Goal: Task Accomplishment & Management: Complete application form

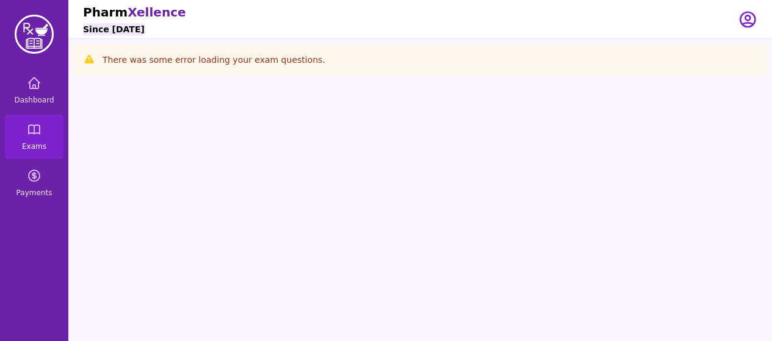
click at [742, 29] on div "Open user menu" at bounding box center [747, 19] width 20 height 38
click at [743, 24] on icon "button" at bounding box center [747, 19] width 15 height 15
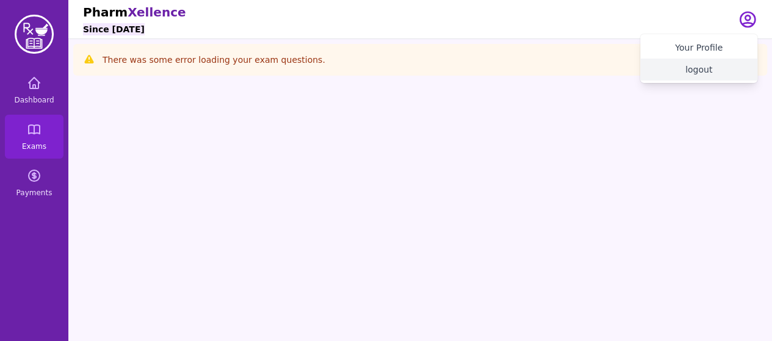
click at [701, 73] on button "logout" at bounding box center [698, 70] width 117 height 22
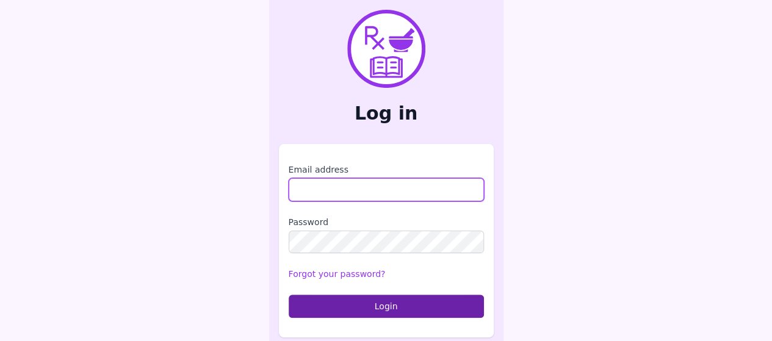
type input "**********"
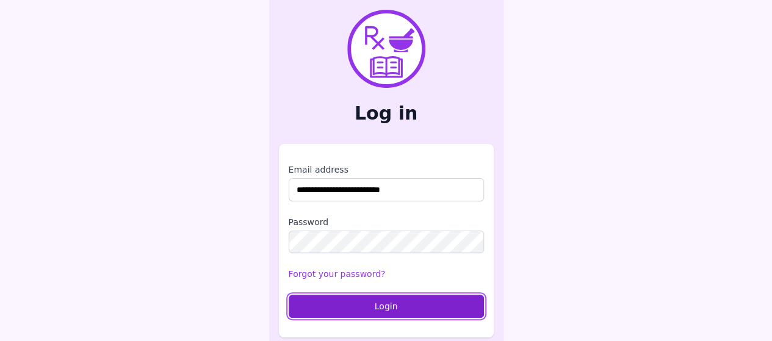
click at [366, 310] on button "Login" at bounding box center [386, 306] width 195 height 23
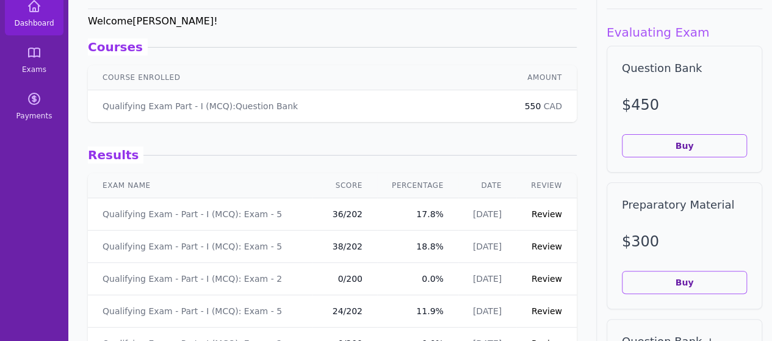
scroll to position [78, 0]
click at [533, 243] on link "Review" at bounding box center [546, 245] width 30 height 10
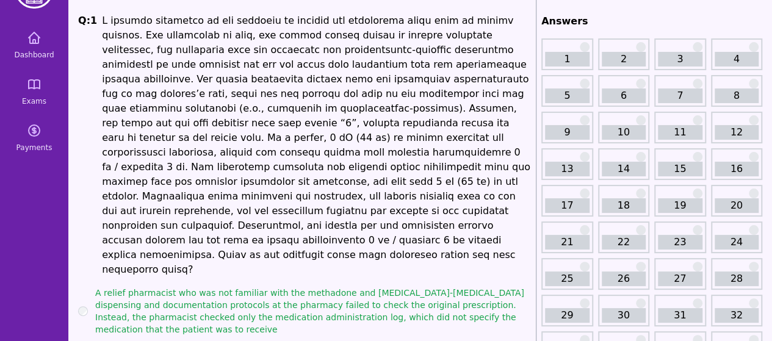
scroll to position [5, 0]
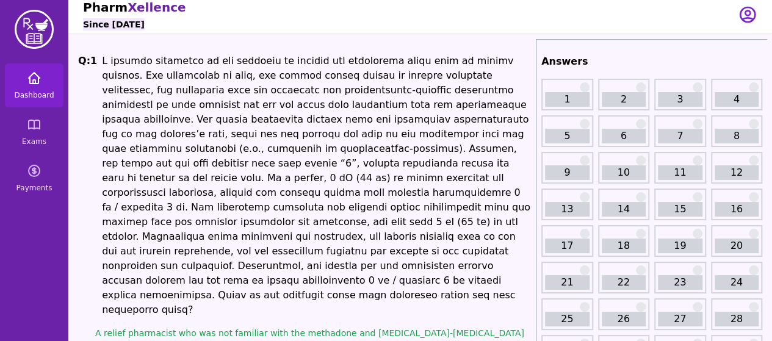
click at [51, 89] on link "Dashboard" at bounding box center [34, 85] width 59 height 44
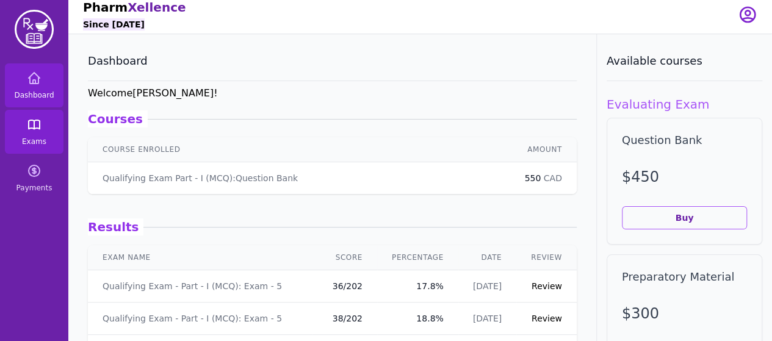
click at [32, 129] on icon at bounding box center [34, 124] width 11 height 9
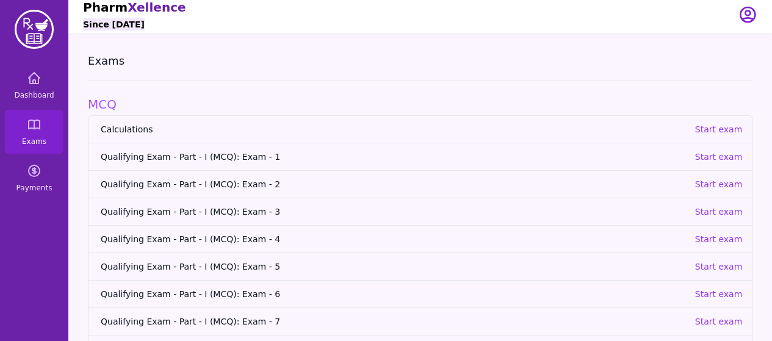
scroll to position [90, 0]
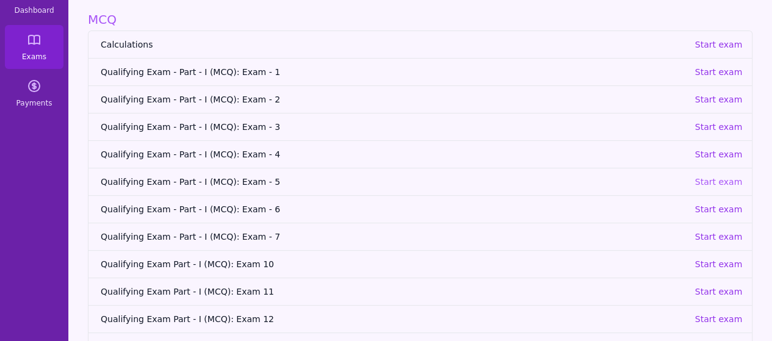
click at [719, 182] on p "Start exam" at bounding box center [718, 182] width 48 height 12
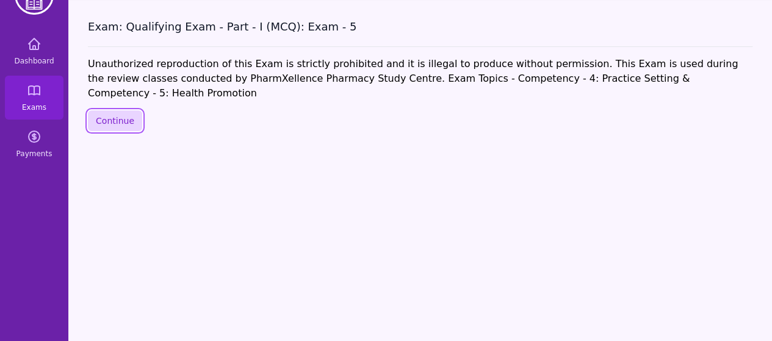
click at [126, 110] on button "Continue" at bounding box center [115, 120] width 54 height 21
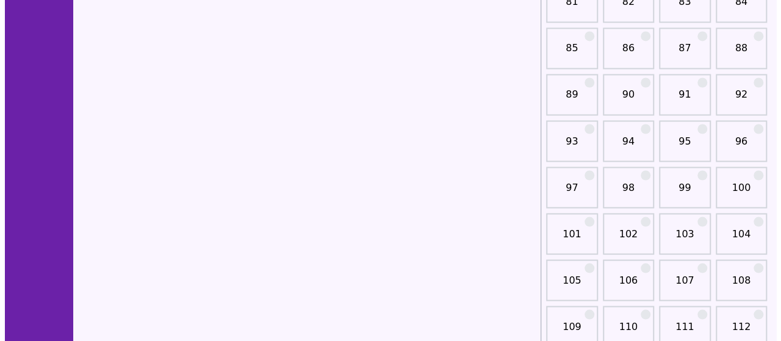
scroll to position [1126, 0]
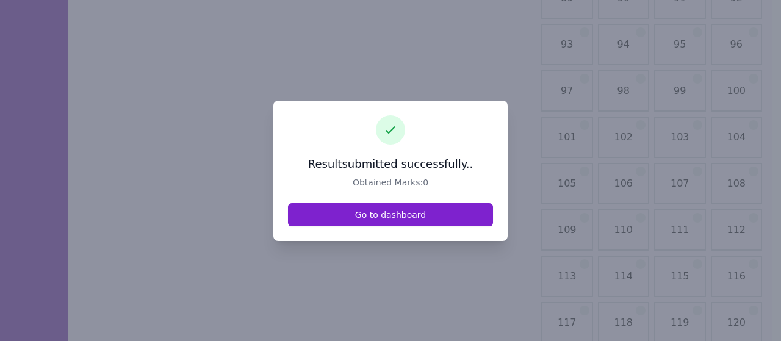
click at [371, 220] on link "Go to dashboard" at bounding box center [390, 214] width 205 height 23
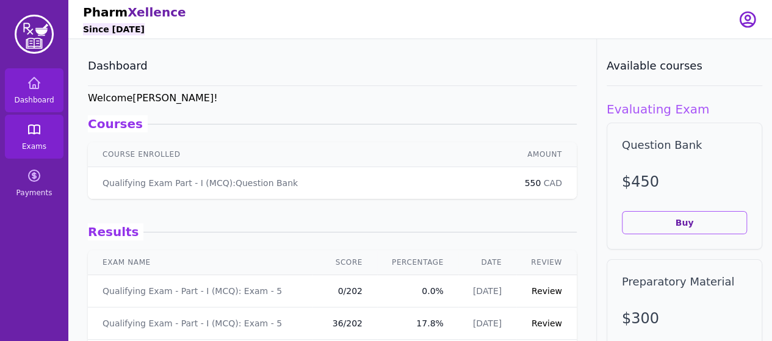
click at [40, 143] on span "Exams" at bounding box center [34, 147] width 24 height 10
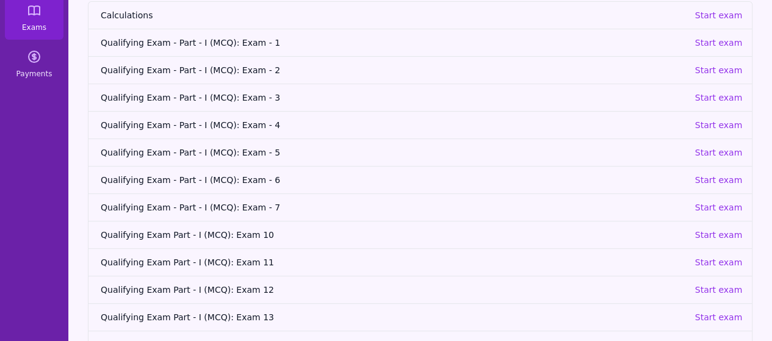
scroll to position [122, 0]
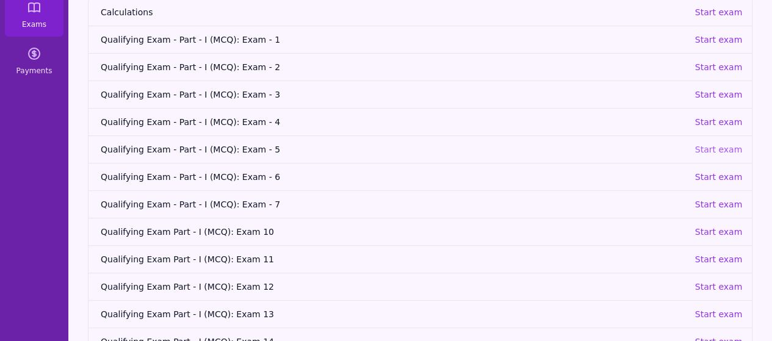
click at [706, 150] on p "Start exam" at bounding box center [718, 149] width 48 height 12
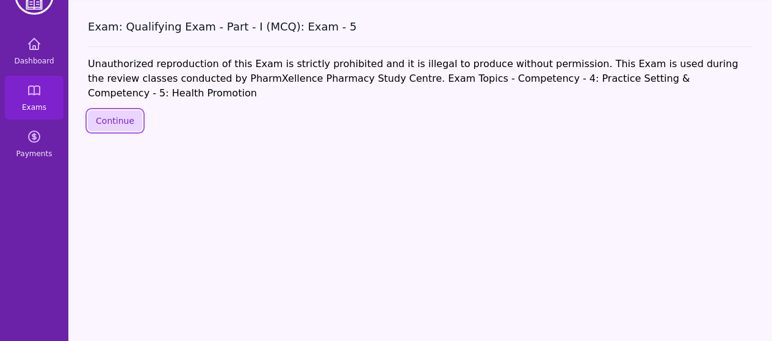
click at [135, 110] on button "Continue" at bounding box center [115, 120] width 54 height 21
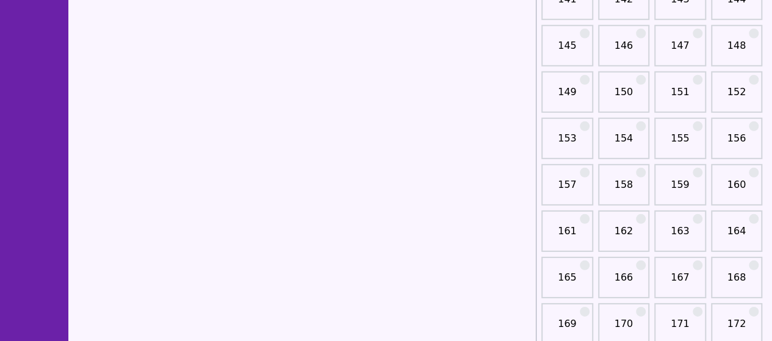
scroll to position [1728, 0]
click at [684, 91] on link "151" at bounding box center [680, 96] width 45 height 24
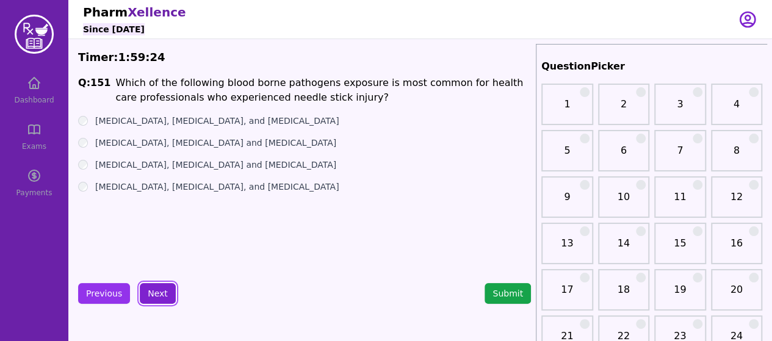
click at [166, 288] on button "Next" at bounding box center [158, 293] width 36 height 21
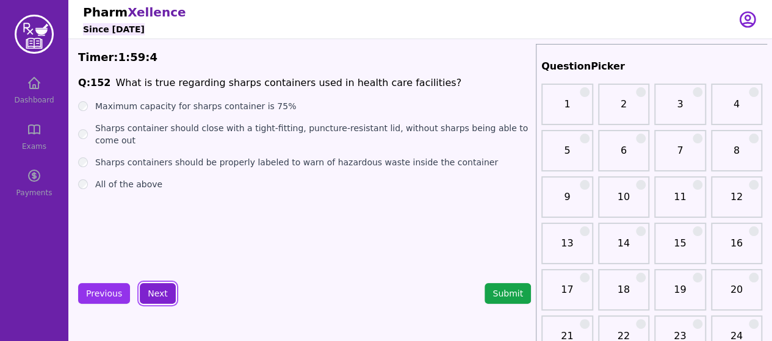
click at [150, 284] on button "Next" at bounding box center [158, 293] width 36 height 21
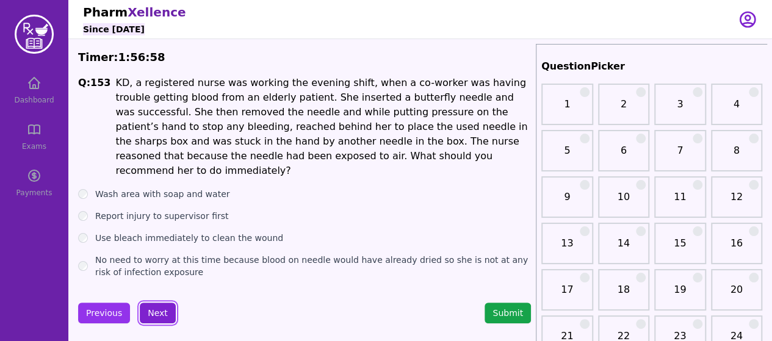
click at [152, 303] on button "Next" at bounding box center [158, 313] width 36 height 21
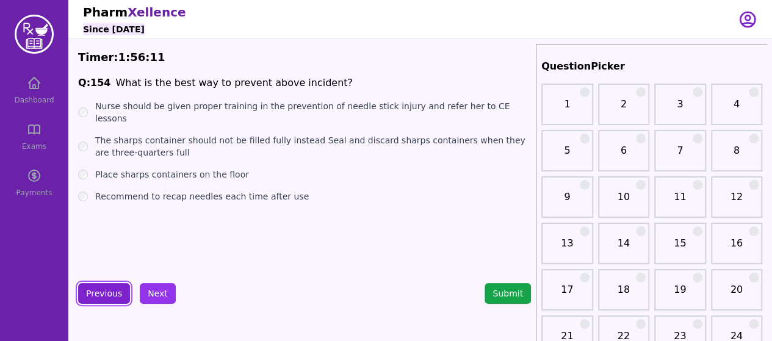
click at [107, 289] on button "Previous" at bounding box center [104, 293] width 52 height 21
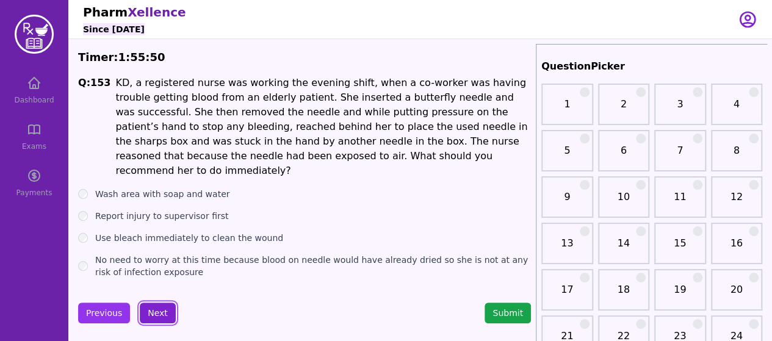
click at [157, 303] on button "Next" at bounding box center [158, 313] width 36 height 21
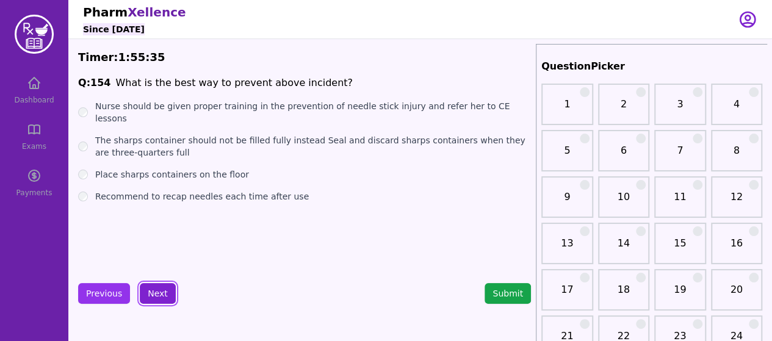
click at [157, 285] on button "Next" at bounding box center [158, 293] width 36 height 21
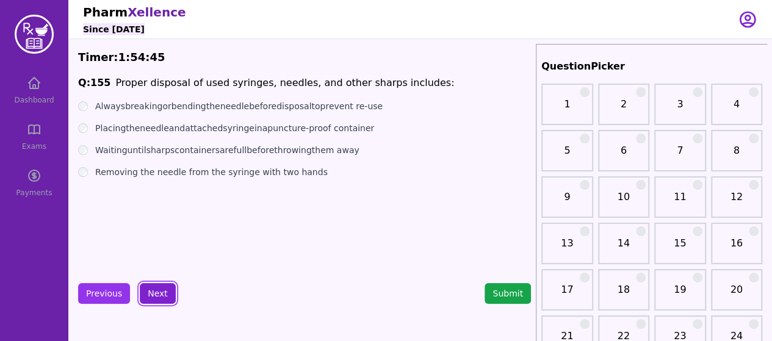
click at [151, 290] on button "Next" at bounding box center [158, 293] width 36 height 21
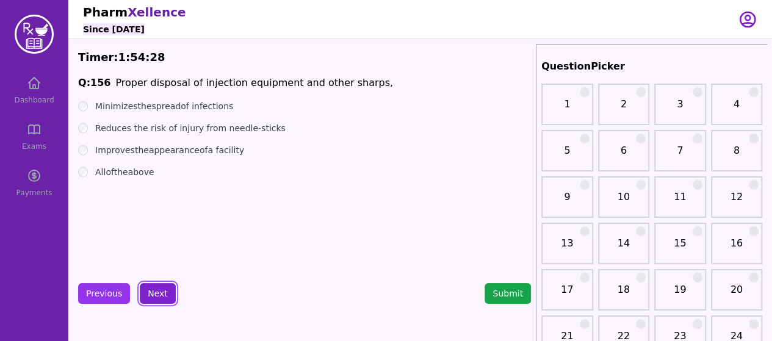
click at [151, 290] on button "Next" at bounding box center [158, 293] width 36 height 21
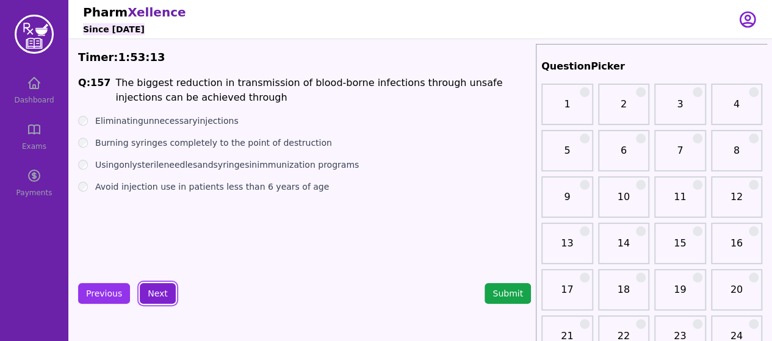
click at [148, 289] on button "Next" at bounding box center [158, 293] width 36 height 21
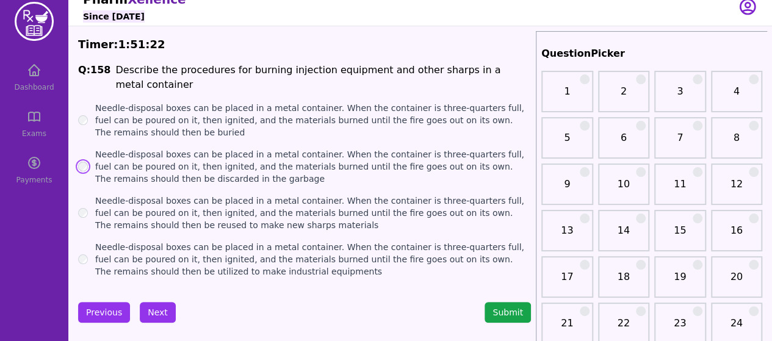
scroll to position [14, 0]
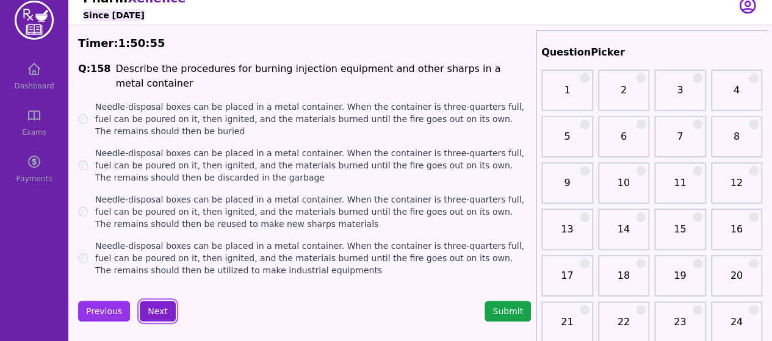
click at [156, 301] on button "Next" at bounding box center [158, 311] width 36 height 21
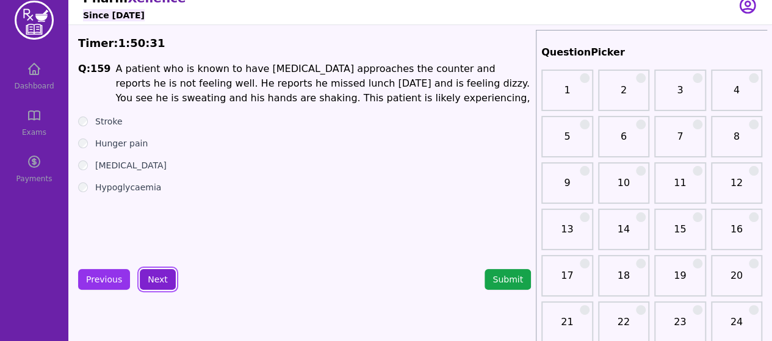
click at [152, 279] on button "Next" at bounding box center [158, 279] width 36 height 21
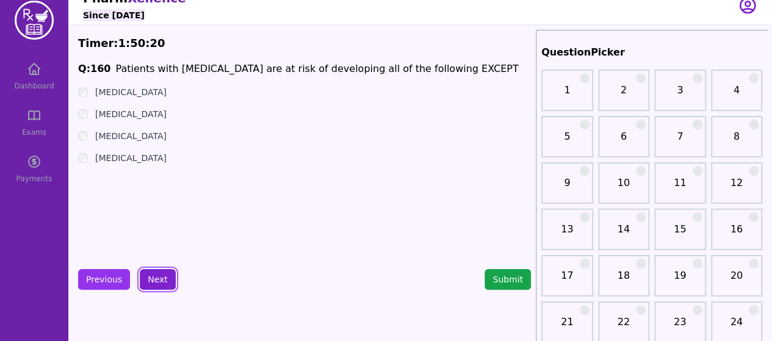
click at [162, 285] on button "Next" at bounding box center [158, 279] width 36 height 21
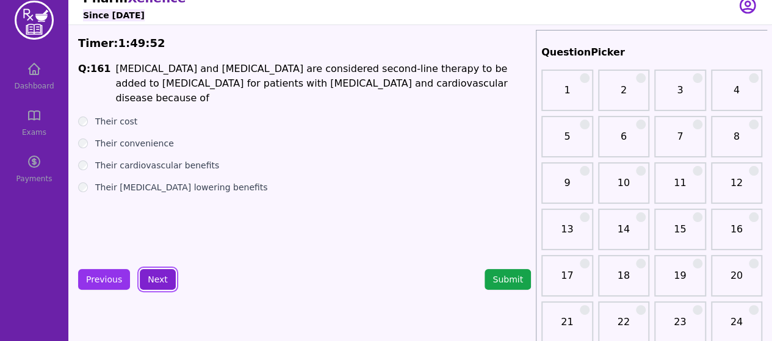
click at [163, 277] on button "Next" at bounding box center [158, 279] width 36 height 21
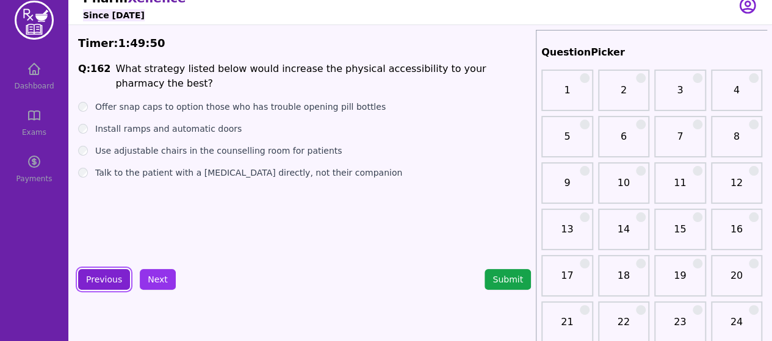
click at [110, 271] on button "Previous" at bounding box center [104, 279] width 52 height 21
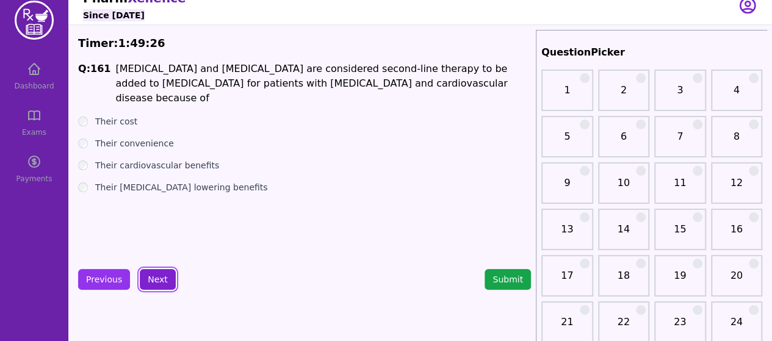
click at [160, 278] on button "Next" at bounding box center [158, 279] width 36 height 21
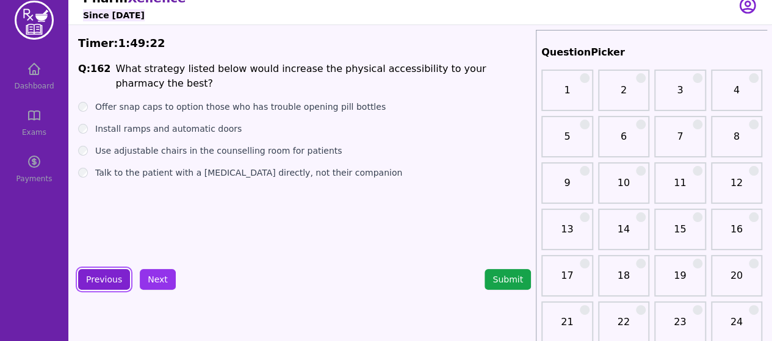
click at [117, 284] on button "Previous" at bounding box center [104, 279] width 52 height 21
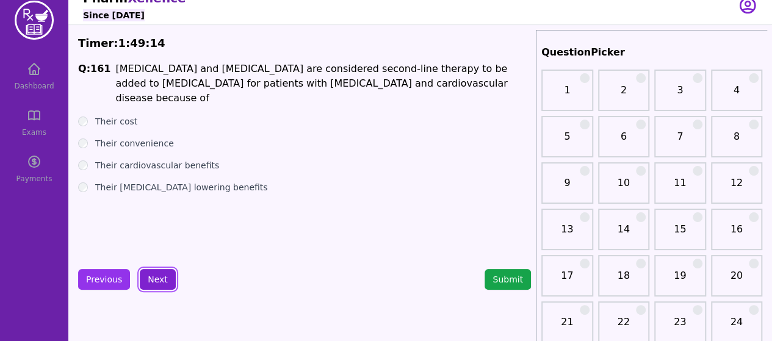
click at [152, 275] on button "Next" at bounding box center [158, 279] width 36 height 21
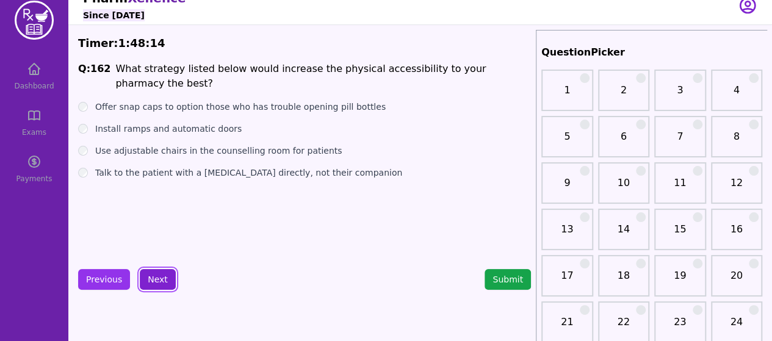
click at [154, 285] on button "Next" at bounding box center [158, 279] width 36 height 21
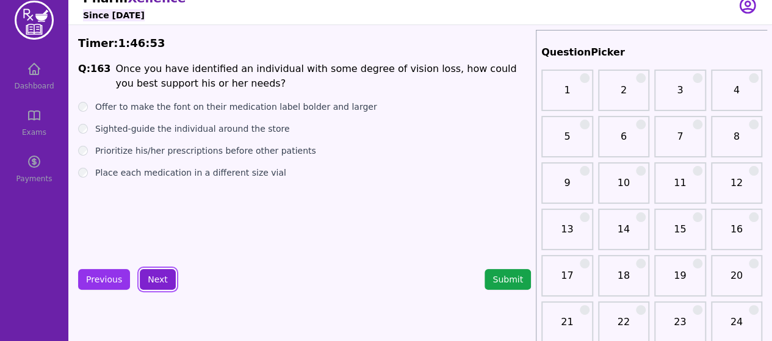
click at [152, 282] on button "Next" at bounding box center [158, 279] width 36 height 21
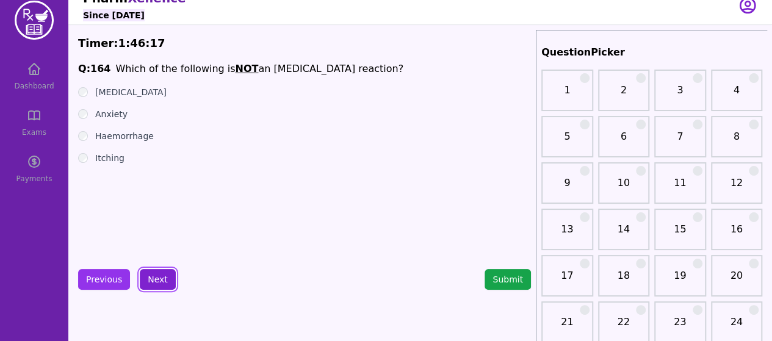
click at [163, 282] on button "Next" at bounding box center [158, 279] width 36 height 21
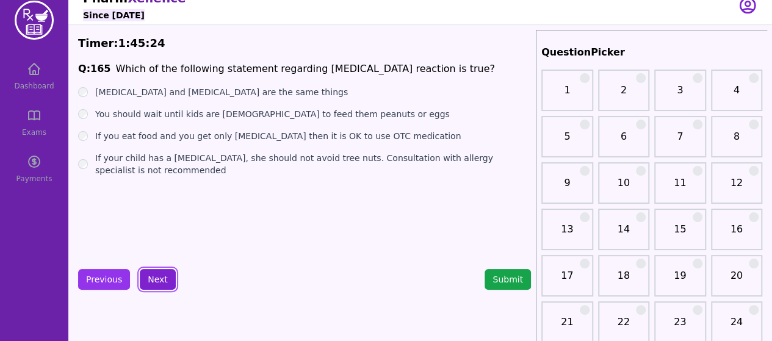
click at [145, 283] on button "Next" at bounding box center [158, 279] width 36 height 21
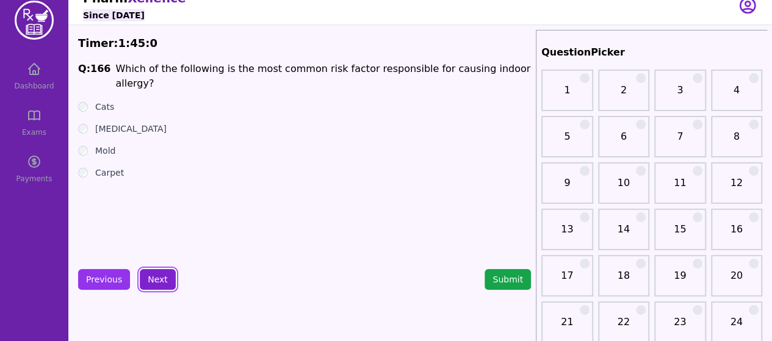
click at [158, 273] on button "Next" at bounding box center [158, 279] width 36 height 21
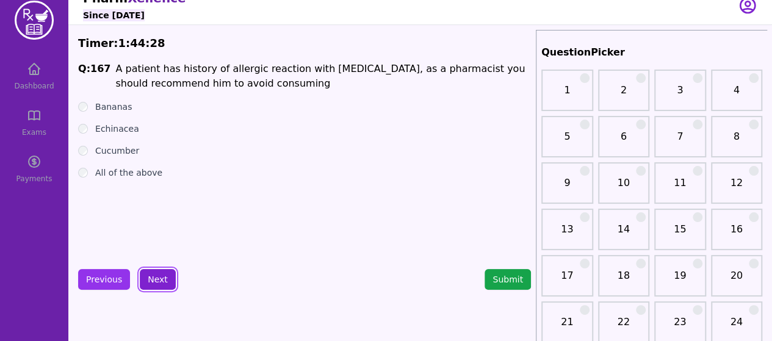
click at [153, 276] on button "Next" at bounding box center [158, 279] width 36 height 21
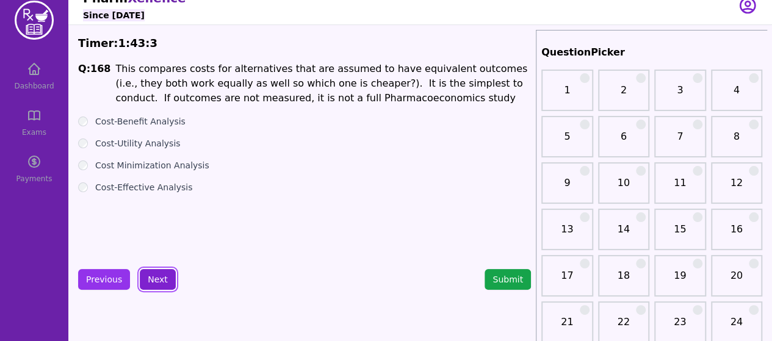
click at [149, 284] on button "Next" at bounding box center [158, 279] width 36 height 21
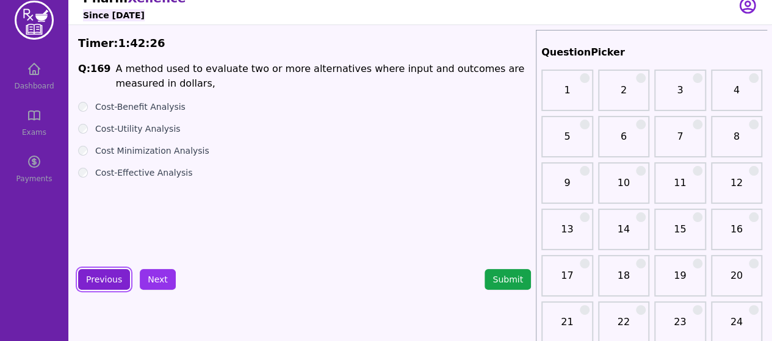
click at [87, 287] on button "Previous" at bounding box center [104, 279] width 52 height 21
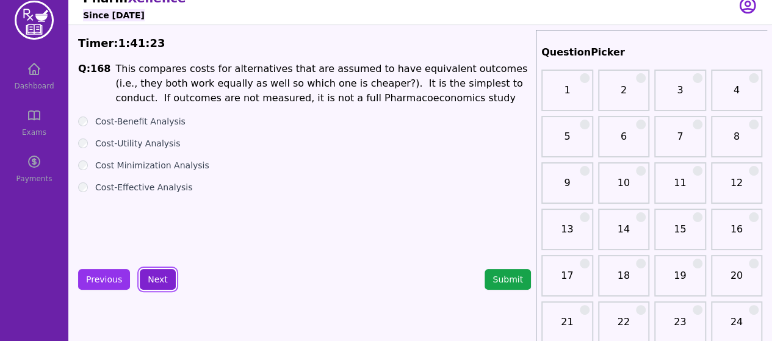
click at [154, 281] on button "Next" at bounding box center [158, 279] width 36 height 21
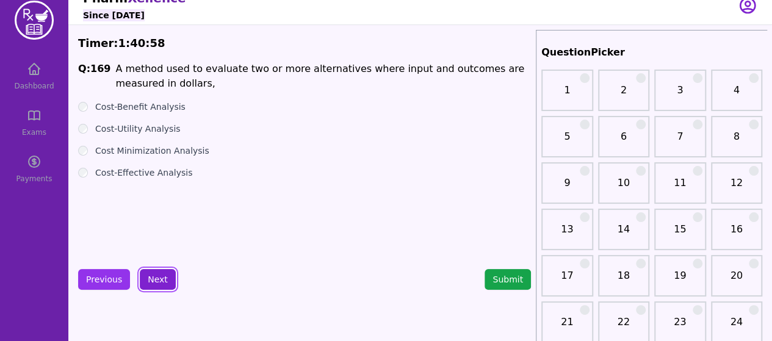
click at [167, 284] on button "Next" at bounding box center [158, 279] width 36 height 21
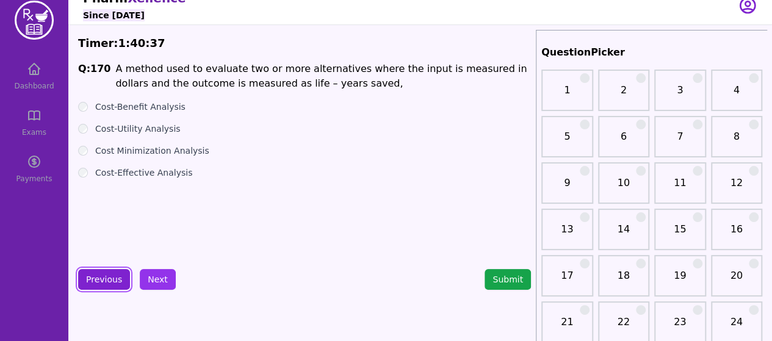
click at [107, 272] on button "Previous" at bounding box center [104, 279] width 52 height 21
click at [107, 283] on button "Previous" at bounding box center [104, 279] width 52 height 21
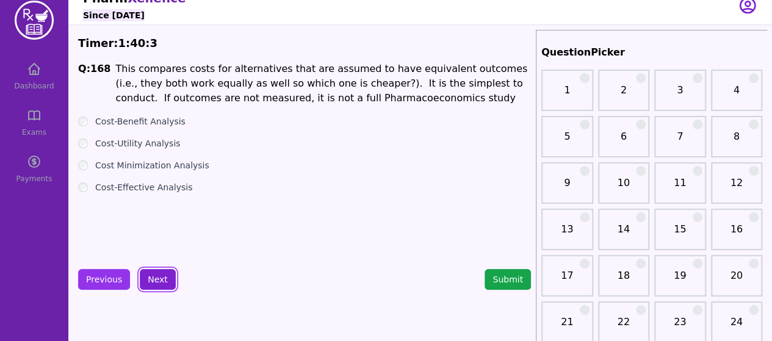
click at [150, 275] on button "Next" at bounding box center [158, 279] width 36 height 21
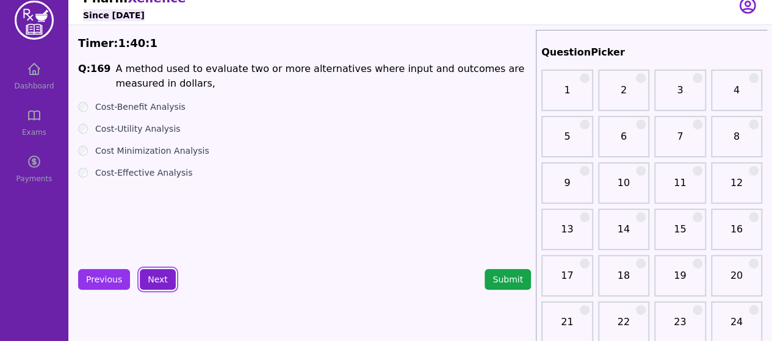
click at [150, 275] on button "Next" at bounding box center [158, 279] width 36 height 21
click at [169, 271] on button "Next" at bounding box center [158, 279] width 36 height 21
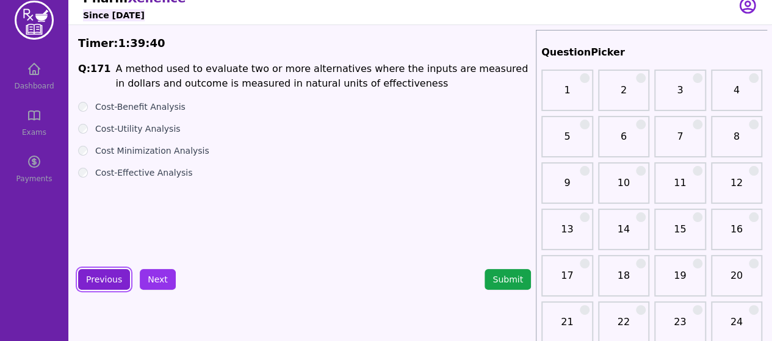
click at [106, 282] on button "Previous" at bounding box center [104, 279] width 52 height 21
click at [109, 285] on button "Previous" at bounding box center [104, 279] width 52 height 21
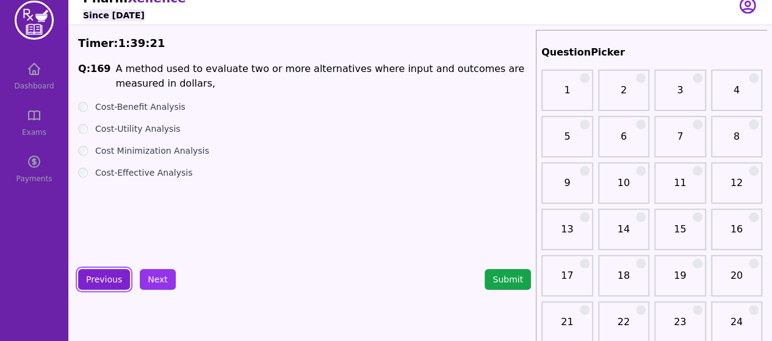
click at [109, 285] on button "Previous" at bounding box center [104, 279] width 52 height 21
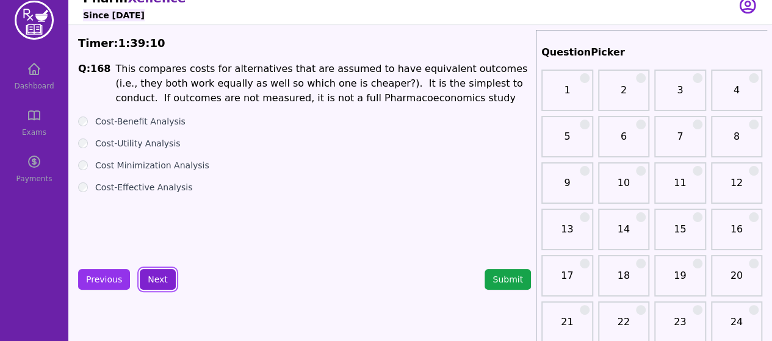
click at [152, 284] on button "Next" at bounding box center [158, 279] width 36 height 21
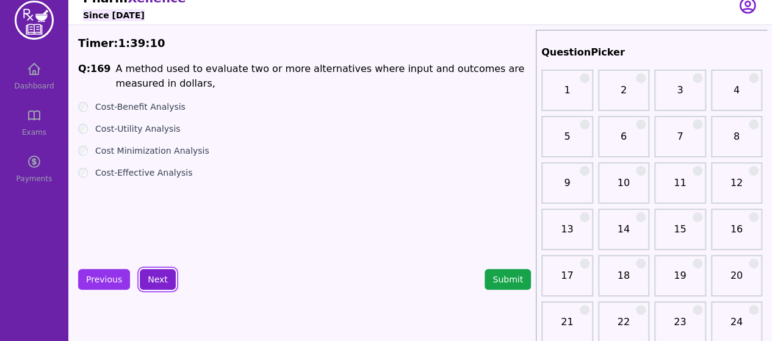
click at [152, 284] on button "Next" at bounding box center [158, 279] width 36 height 21
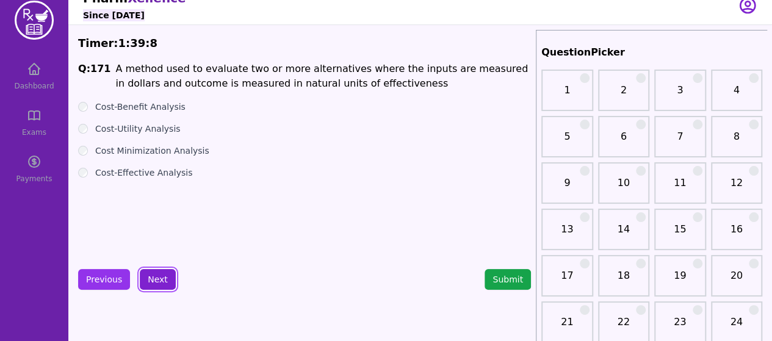
click at [152, 284] on button "Next" at bounding box center [158, 279] width 36 height 21
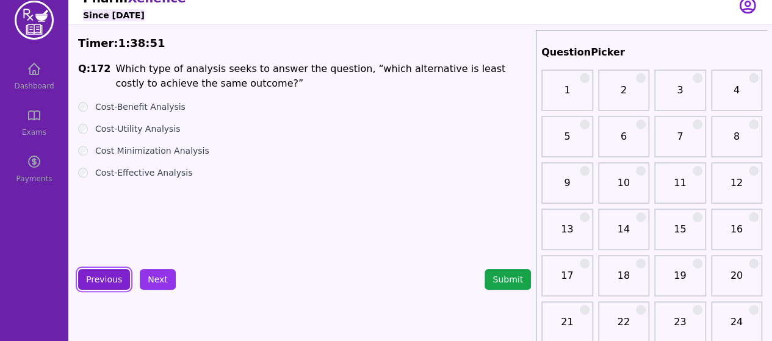
click at [105, 273] on button "Previous" at bounding box center [104, 279] width 52 height 21
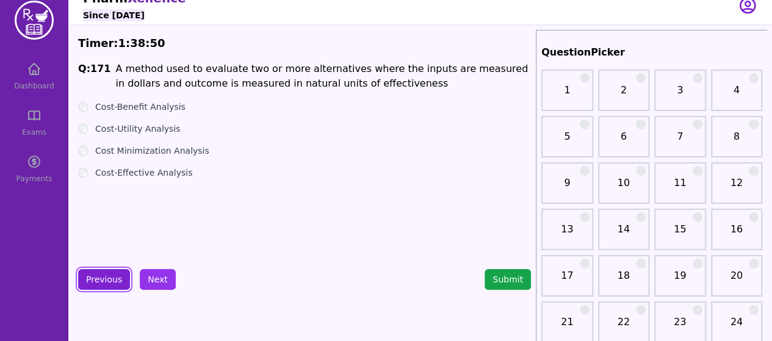
click at [105, 273] on button "Previous" at bounding box center [104, 279] width 52 height 21
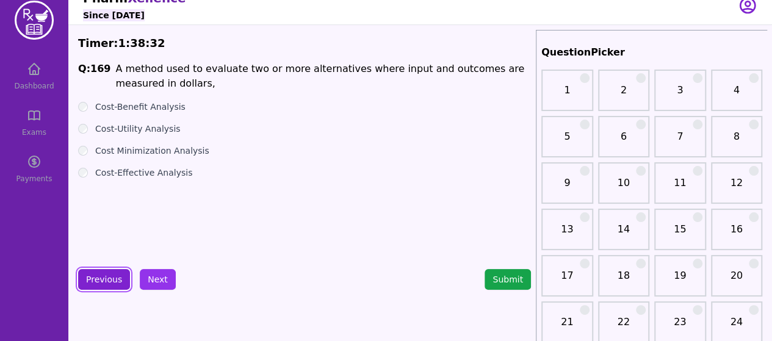
click at [90, 274] on button "Previous" at bounding box center [104, 279] width 52 height 21
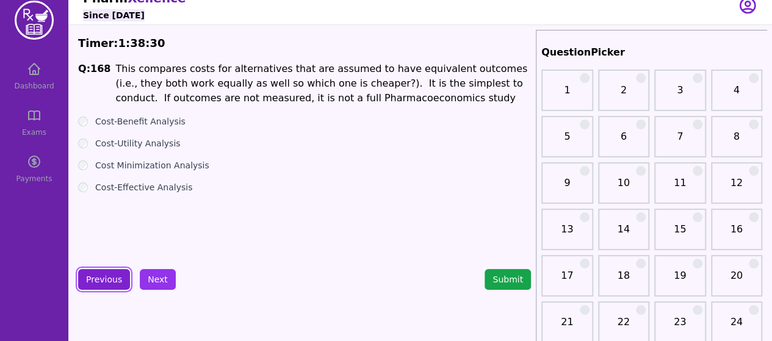
click at [90, 274] on button "Previous" at bounding box center [104, 279] width 52 height 21
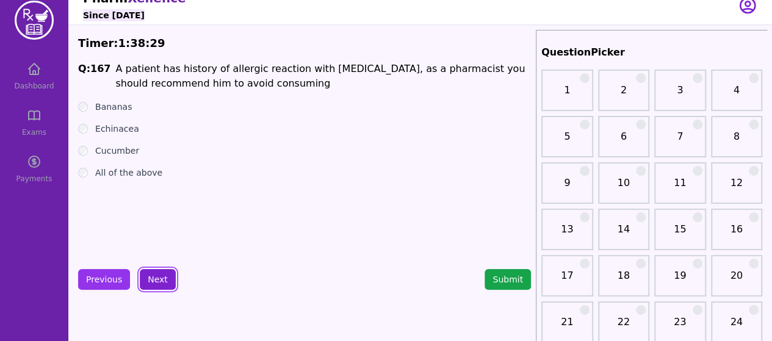
click at [158, 279] on button "Next" at bounding box center [158, 279] width 36 height 21
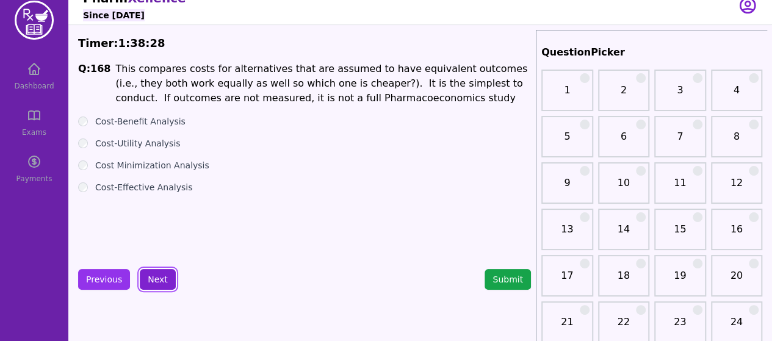
click at [158, 279] on button "Next" at bounding box center [158, 279] width 36 height 21
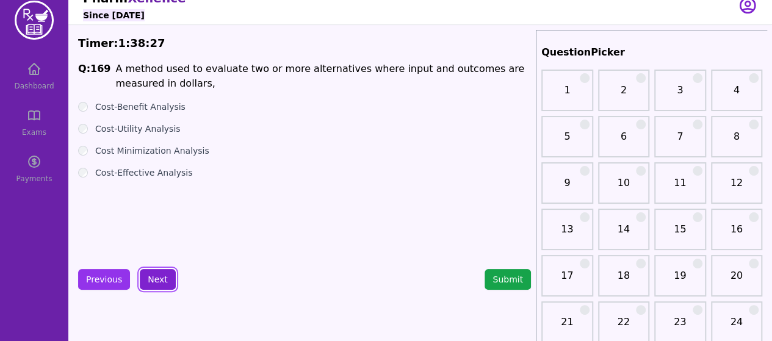
click at [158, 279] on button "Next" at bounding box center [158, 279] width 36 height 21
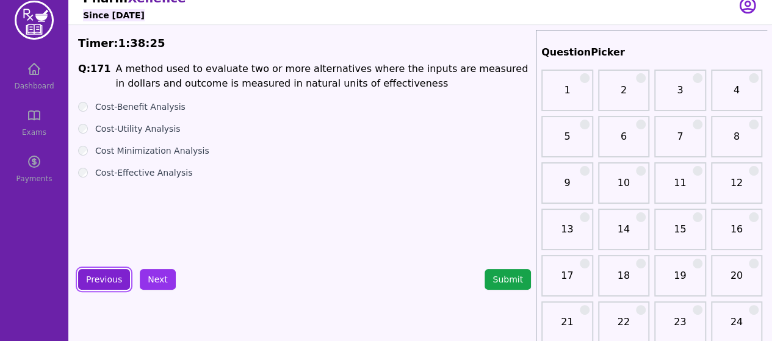
click at [123, 278] on button "Previous" at bounding box center [104, 279] width 52 height 21
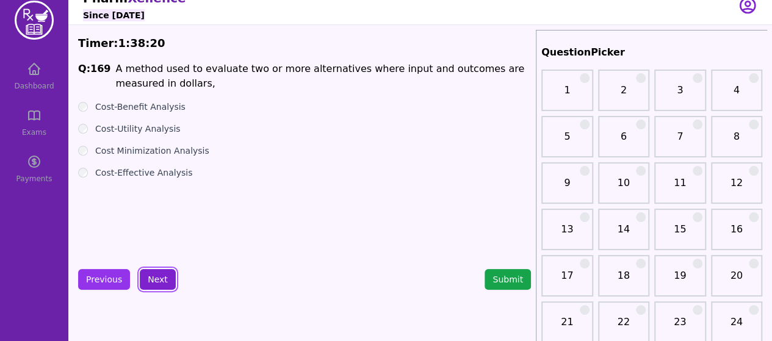
click at [143, 278] on button "Next" at bounding box center [158, 279] width 36 height 21
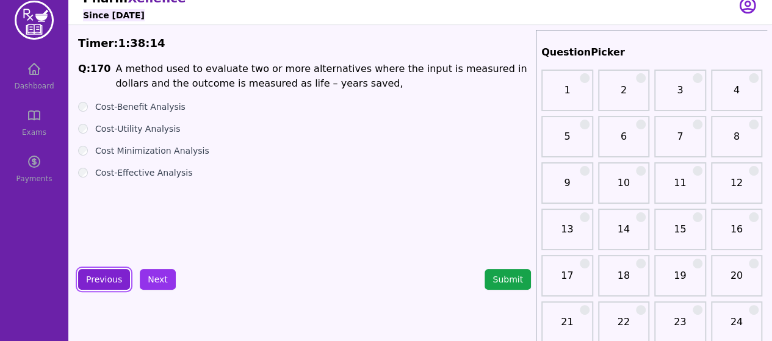
click at [118, 278] on button "Previous" at bounding box center [104, 279] width 52 height 21
click at [99, 279] on button "Previous" at bounding box center [104, 279] width 52 height 21
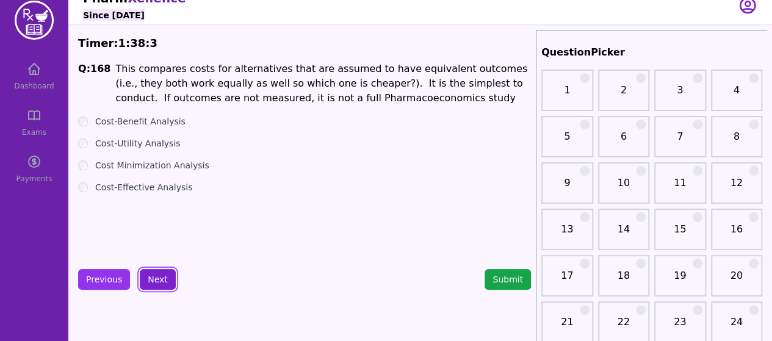
click at [150, 274] on button "Next" at bounding box center [158, 279] width 36 height 21
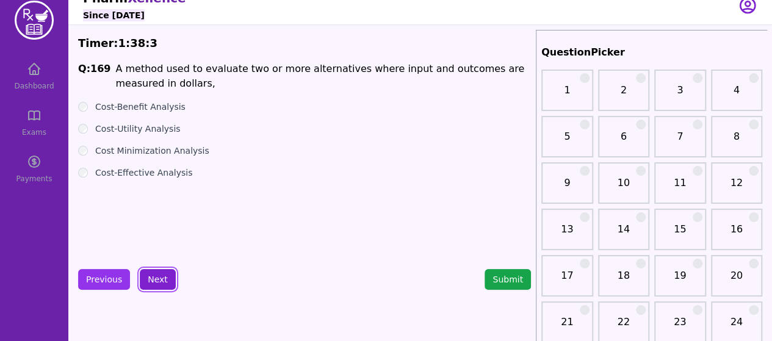
click at [150, 274] on button "Next" at bounding box center [158, 279] width 36 height 21
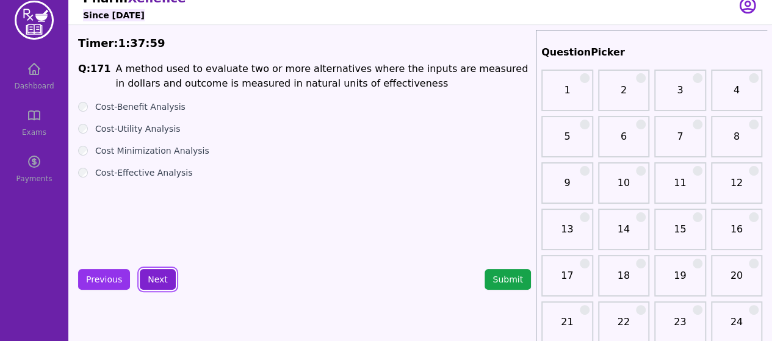
click at [150, 274] on button "Next" at bounding box center [158, 279] width 36 height 21
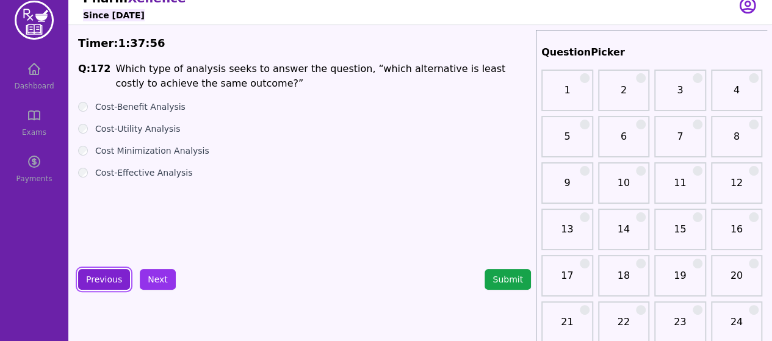
click at [109, 278] on button "Previous" at bounding box center [104, 279] width 52 height 21
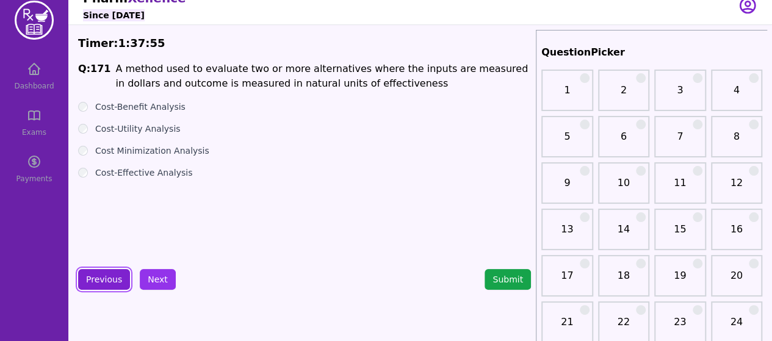
click at [109, 278] on button "Previous" at bounding box center [104, 279] width 52 height 21
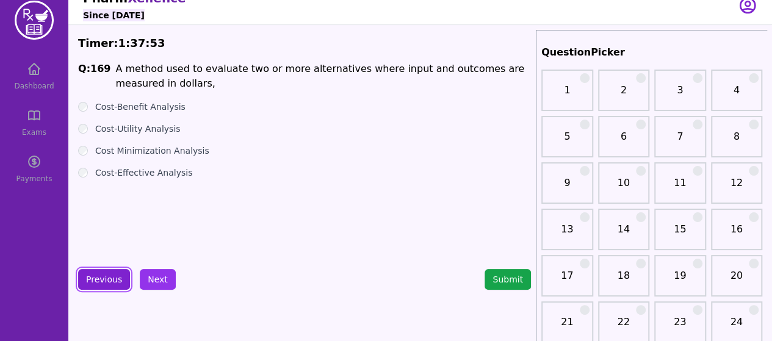
click at [109, 278] on button "Previous" at bounding box center [104, 279] width 52 height 21
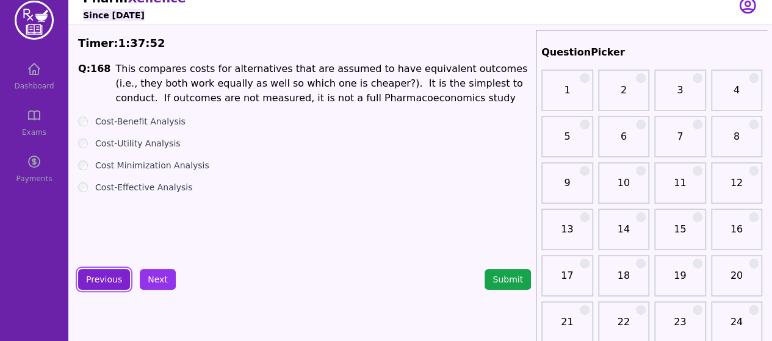
click at [109, 278] on button "Previous" at bounding box center [104, 279] width 52 height 21
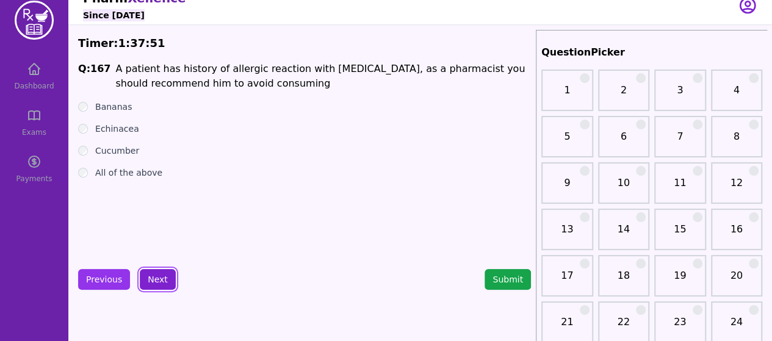
click at [160, 278] on button "Next" at bounding box center [158, 279] width 36 height 21
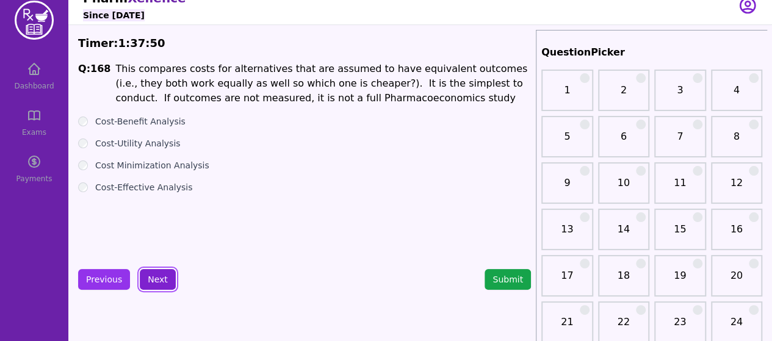
click at [160, 278] on button "Next" at bounding box center [158, 279] width 36 height 21
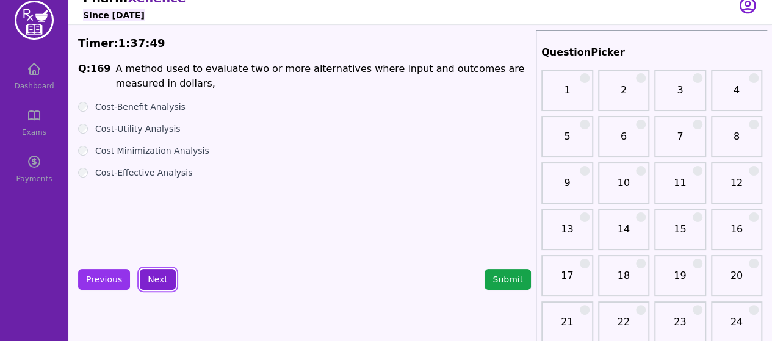
click at [160, 278] on button "Next" at bounding box center [158, 279] width 36 height 21
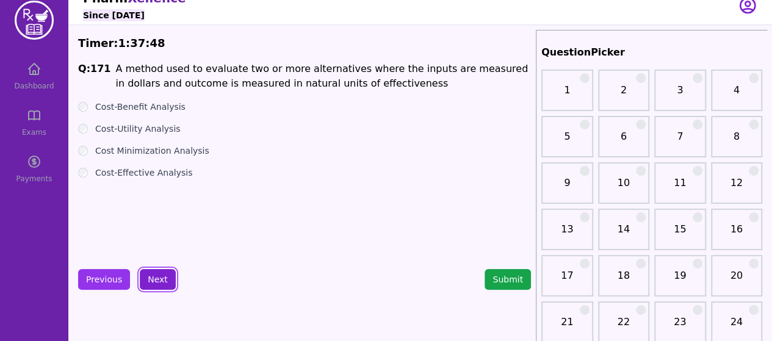
click at [160, 278] on button "Next" at bounding box center [158, 279] width 36 height 21
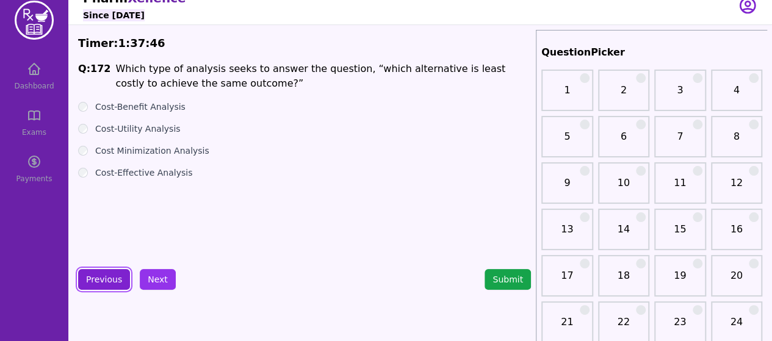
click at [114, 280] on button "Previous" at bounding box center [104, 279] width 52 height 21
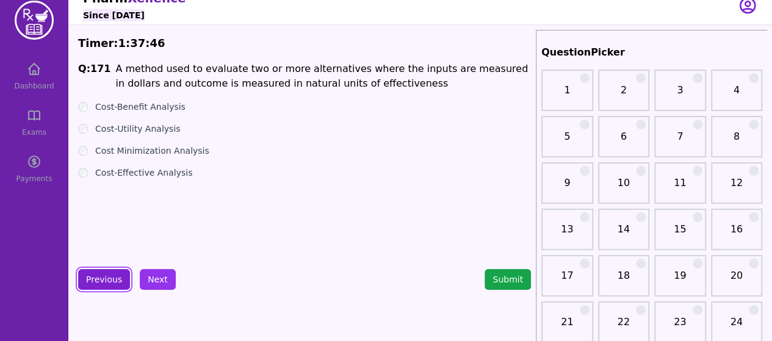
click at [114, 280] on button "Previous" at bounding box center [104, 279] width 52 height 21
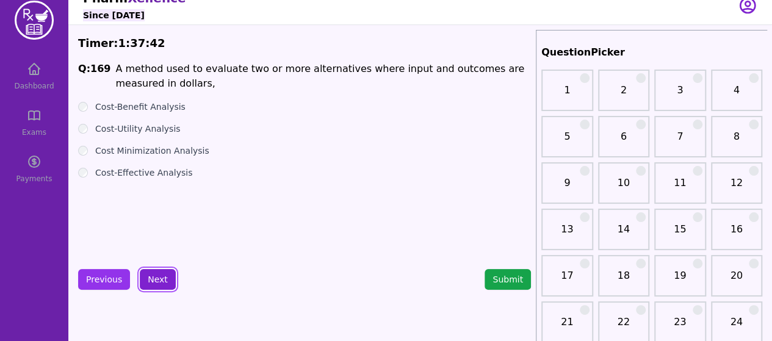
click at [161, 280] on button "Next" at bounding box center [158, 279] width 36 height 21
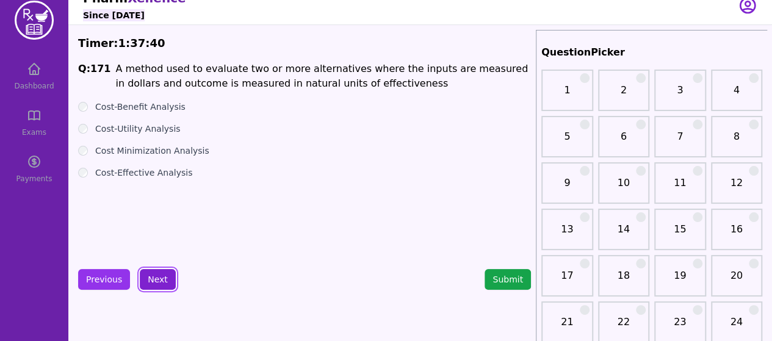
click at [161, 280] on button "Next" at bounding box center [158, 279] width 36 height 21
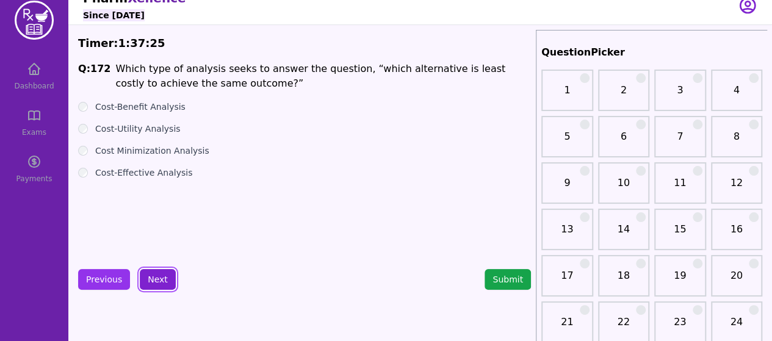
click at [154, 282] on button "Next" at bounding box center [158, 279] width 36 height 21
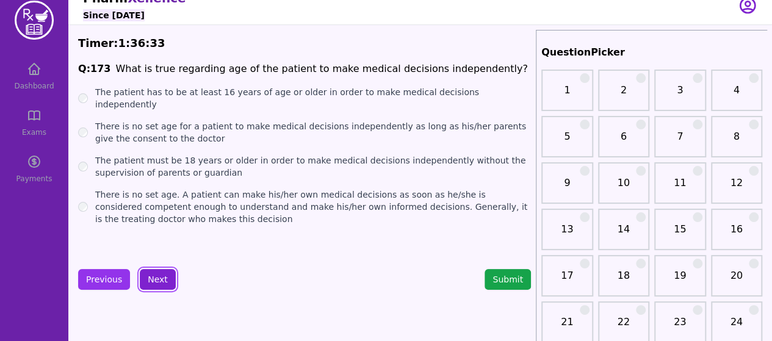
click at [155, 278] on button "Next" at bounding box center [158, 279] width 36 height 21
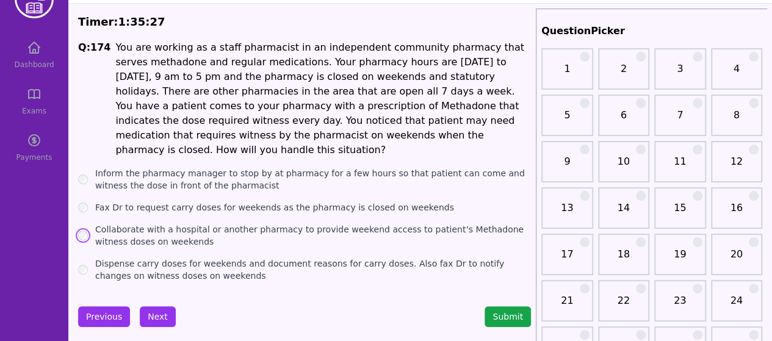
scroll to position [37, 0]
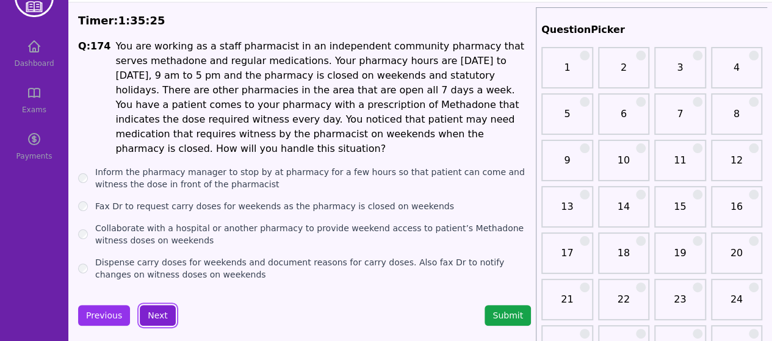
click at [156, 306] on button "Next" at bounding box center [158, 315] width 36 height 21
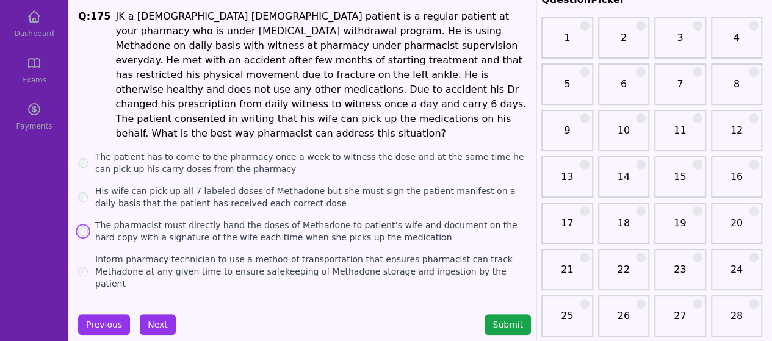
scroll to position [66, 0]
click at [150, 315] on button "Next" at bounding box center [158, 325] width 36 height 21
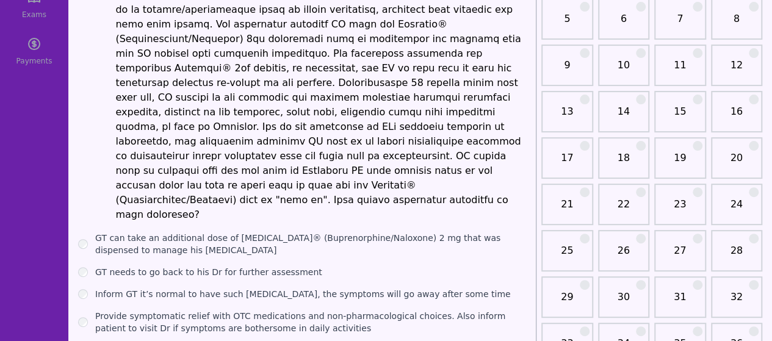
scroll to position [135, 0]
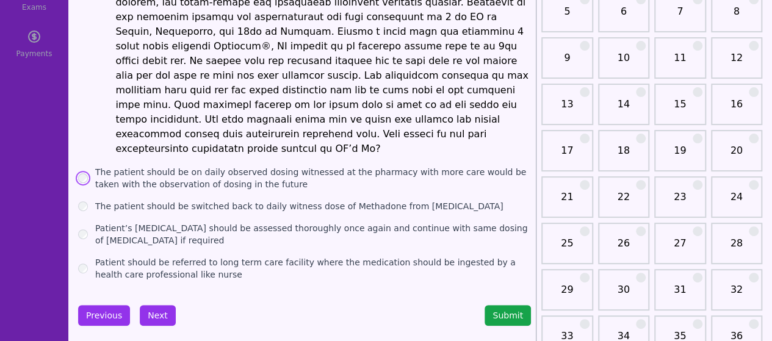
scroll to position [140, 0]
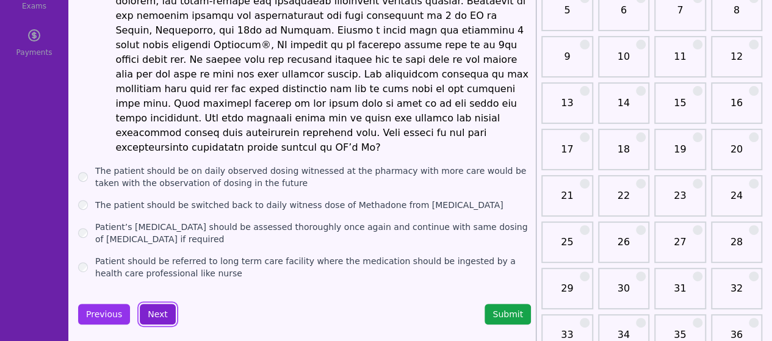
click at [155, 304] on button "Next" at bounding box center [158, 314] width 36 height 21
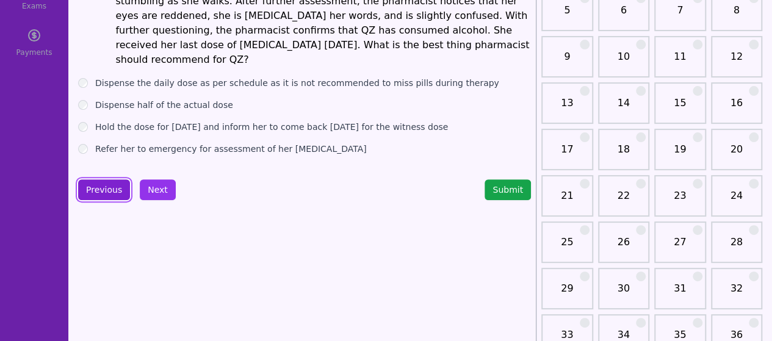
click at [105, 179] on button "Previous" at bounding box center [104, 189] width 52 height 21
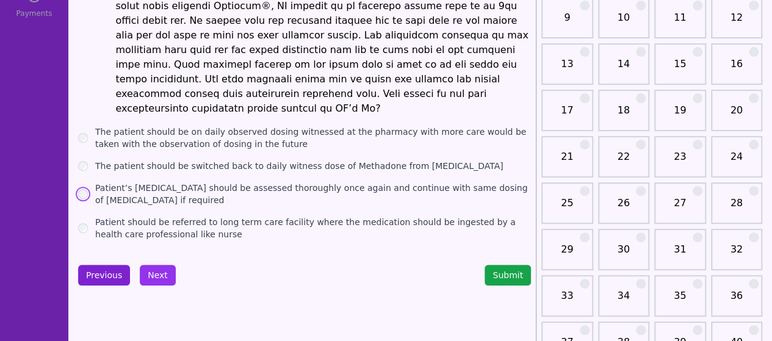
scroll to position [184, 0]
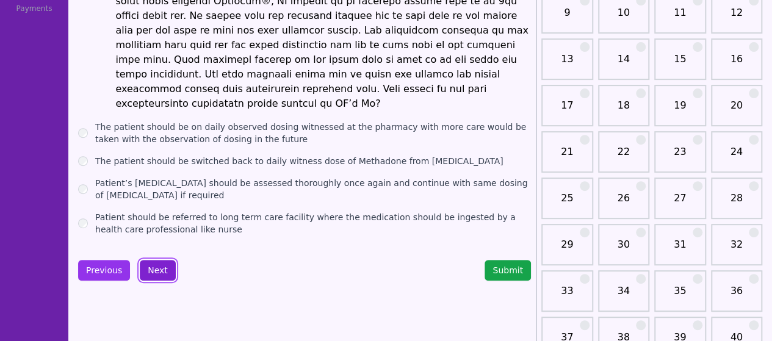
click at [156, 260] on button "Next" at bounding box center [158, 270] width 36 height 21
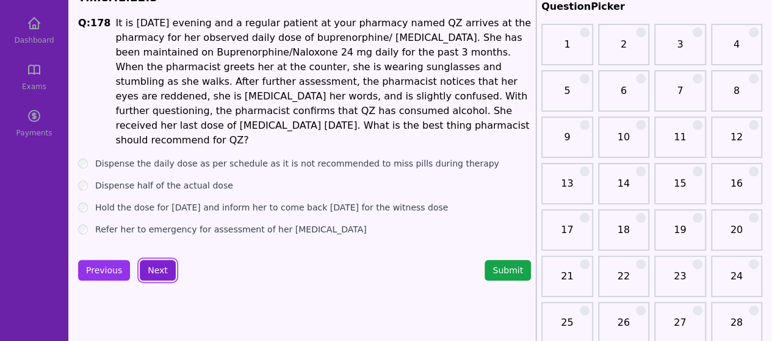
scroll to position [46, 0]
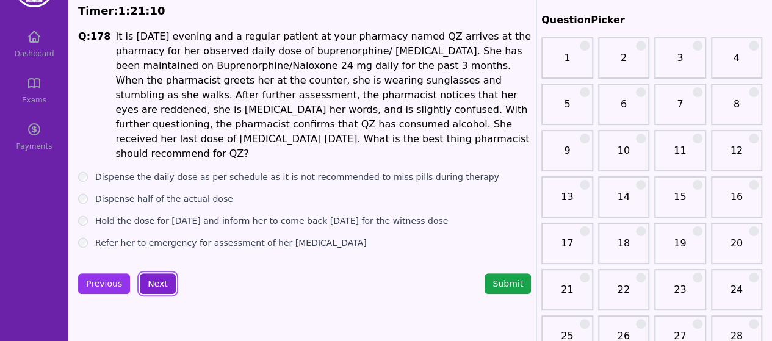
click at [167, 273] on button "Next" at bounding box center [158, 283] width 36 height 21
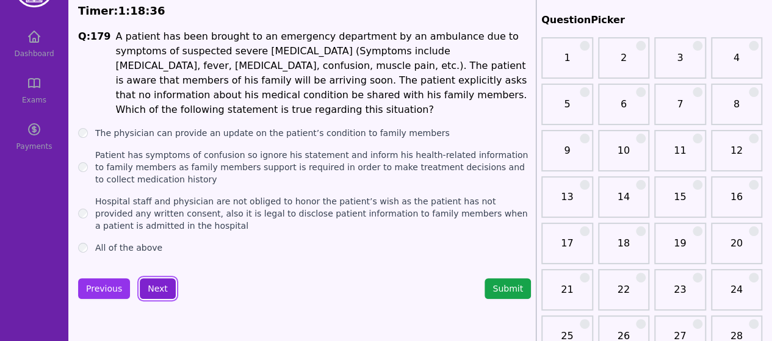
click at [156, 282] on button "Next" at bounding box center [158, 288] width 36 height 21
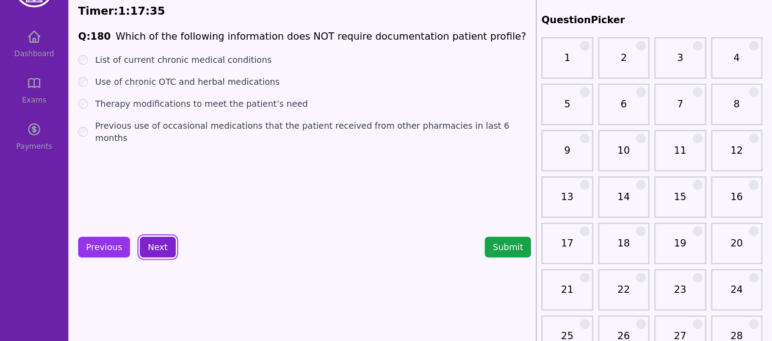
click at [151, 245] on button "Next" at bounding box center [158, 247] width 36 height 21
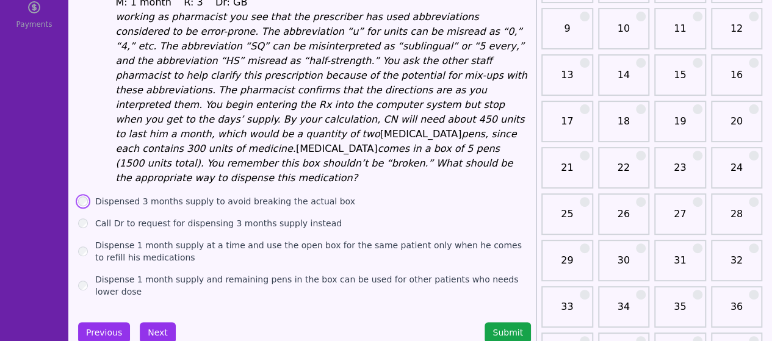
scroll to position [168, 0]
click at [161, 322] on button "Next" at bounding box center [158, 332] width 36 height 21
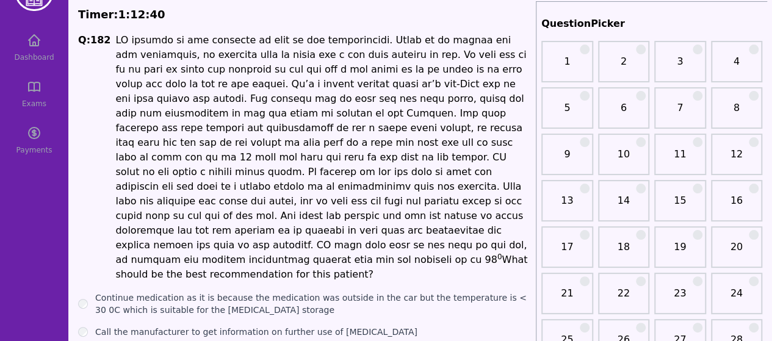
scroll to position [45, 0]
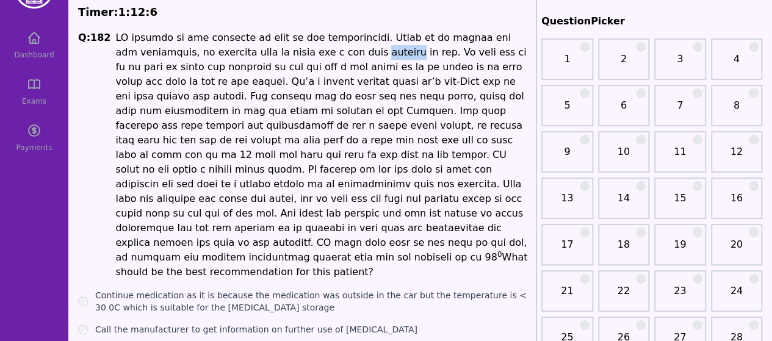
drag, startPoint x: 272, startPoint y: 51, endPoint x: 304, endPoint y: 52, distance: 31.7
click at [304, 52] on li "0 What should be the best recommendation for this patient?" at bounding box center [322, 154] width 415 height 249
copy li "errands"
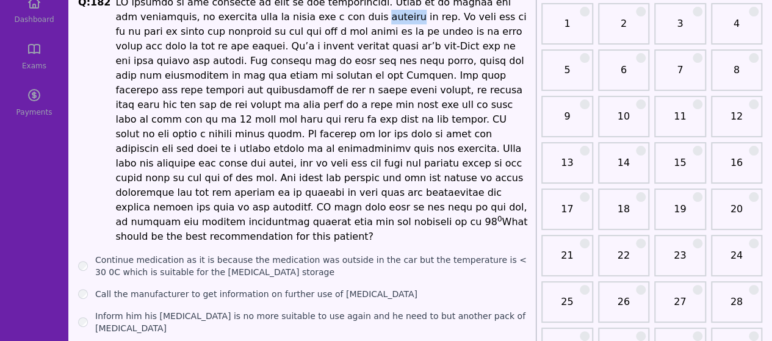
scroll to position [82, 0]
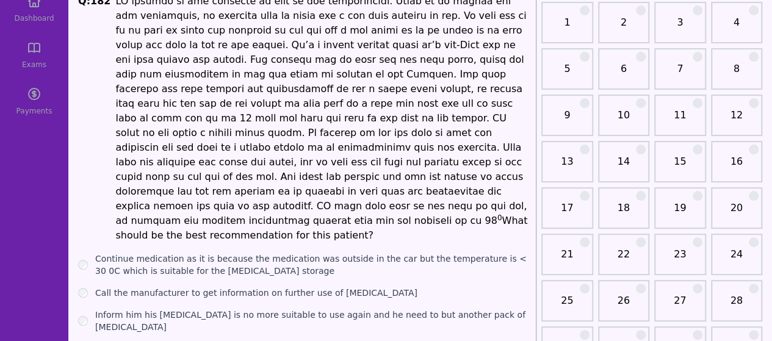
click at [85, 253] on div "Continue medication as it is because the medication was outside in the car but …" at bounding box center [304, 265] width 453 height 24
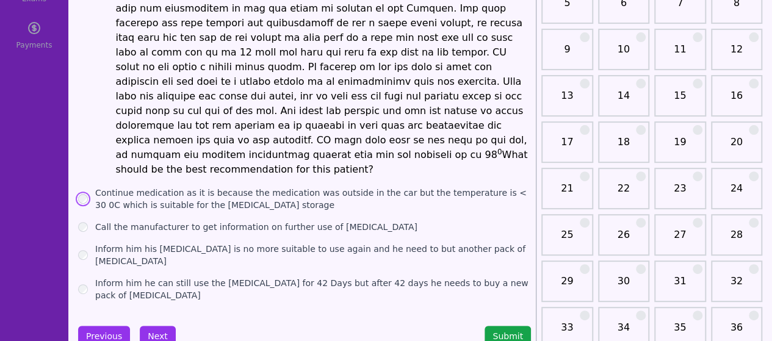
scroll to position [149, 0]
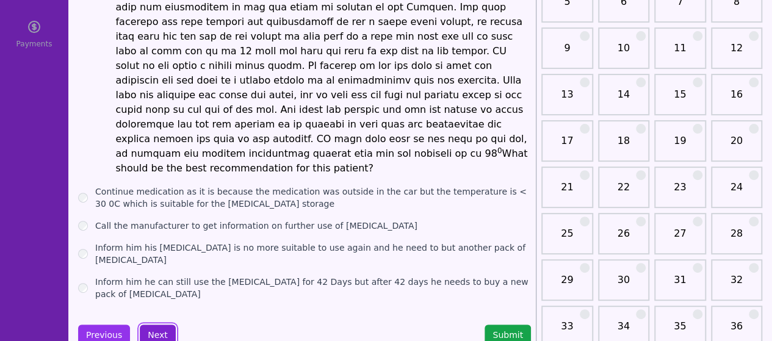
click at [163, 325] on button "Next" at bounding box center [158, 335] width 36 height 21
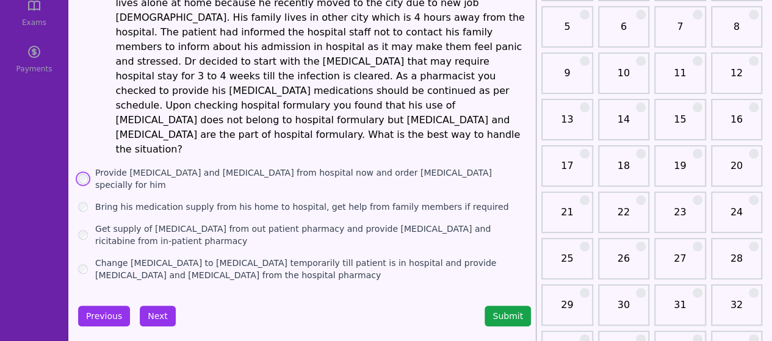
scroll to position [127, 0]
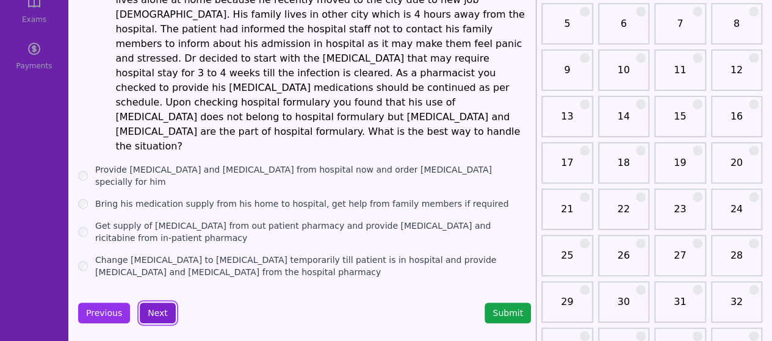
click at [151, 303] on button "Next" at bounding box center [158, 313] width 36 height 21
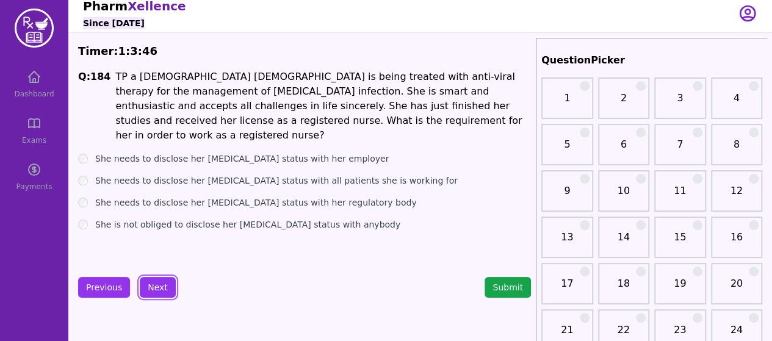
scroll to position [4, 0]
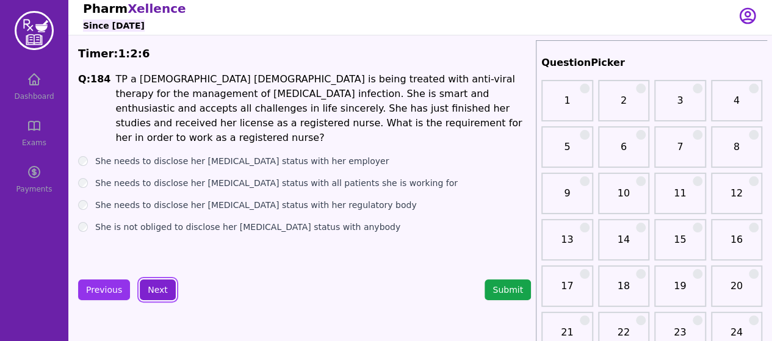
click at [156, 289] on button "Next" at bounding box center [158, 289] width 36 height 21
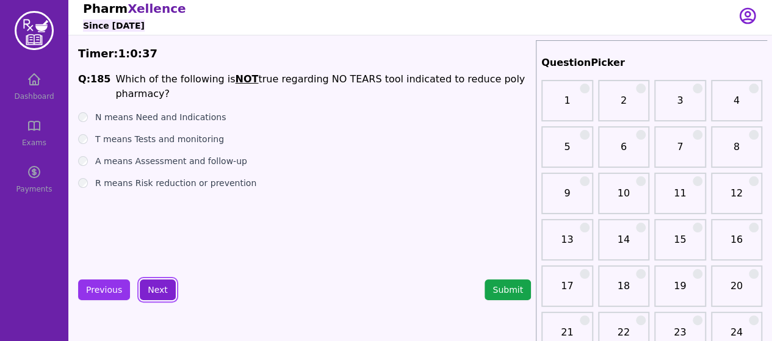
click at [151, 287] on button "Next" at bounding box center [158, 289] width 36 height 21
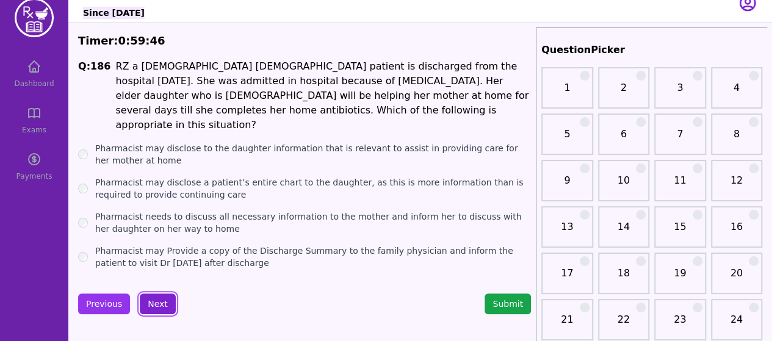
scroll to position [18, 0]
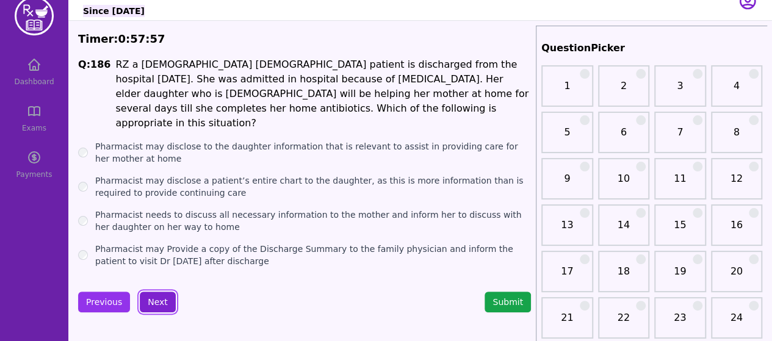
click at [163, 292] on button "Next" at bounding box center [158, 302] width 36 height 21
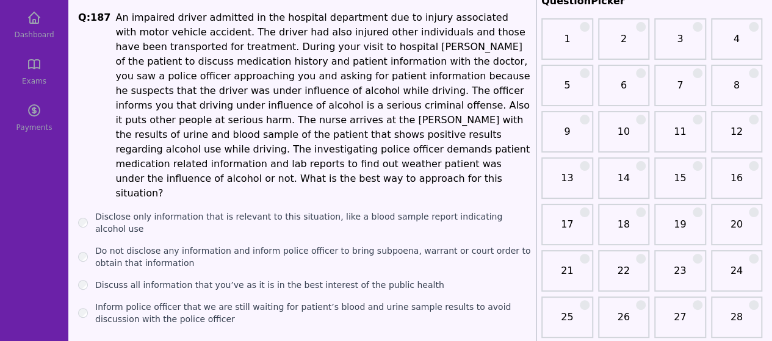
scroll to position [71, 0]
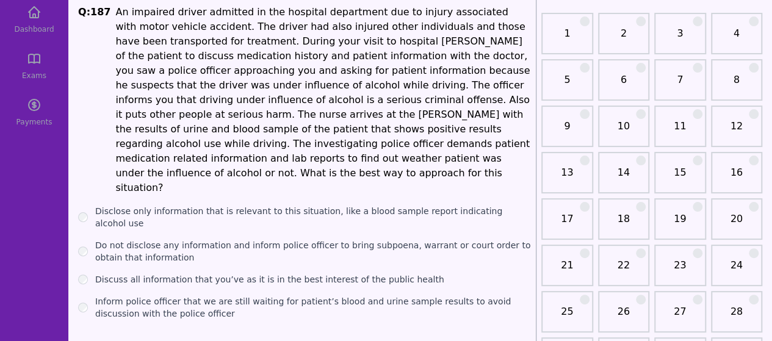
click at [81, 239] on div "Do not disclose any information and inform police officer to bring subpoena, wa…" at bounding box center [304, 251] width 453 height 24
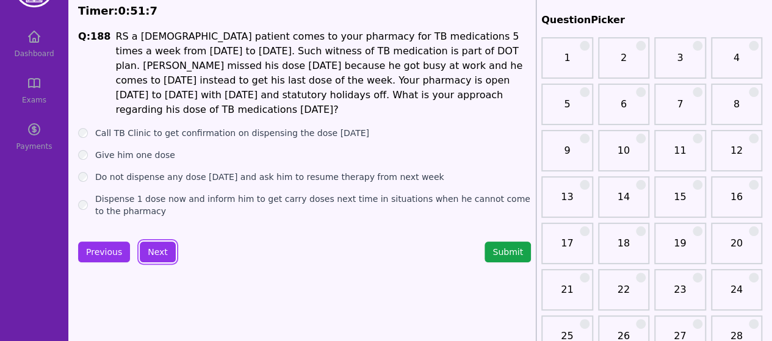
scroll to position [47, 0]
click at [78, 126] on div "Call TB Clinic to get confirmation on dispensing the dose [DATE]" at bounding box center [304, 132] width 453 height 12
click at [167, 243] on button "Next" at bounding box center [158, 251] width 36 height 21
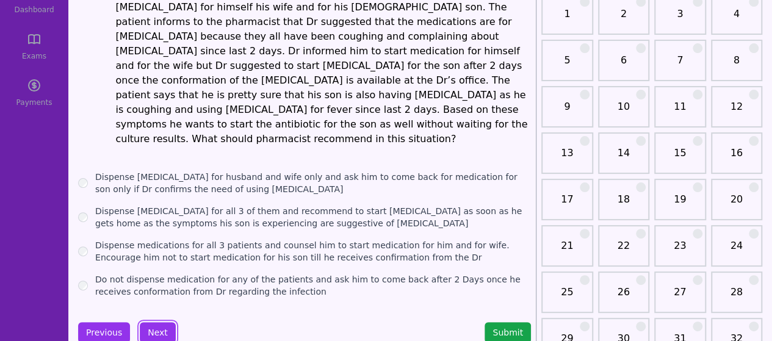
scroll to position [91, 0]
click at [152, 321] on button "Next" at bounding box center [158, 331] width 36 height 21
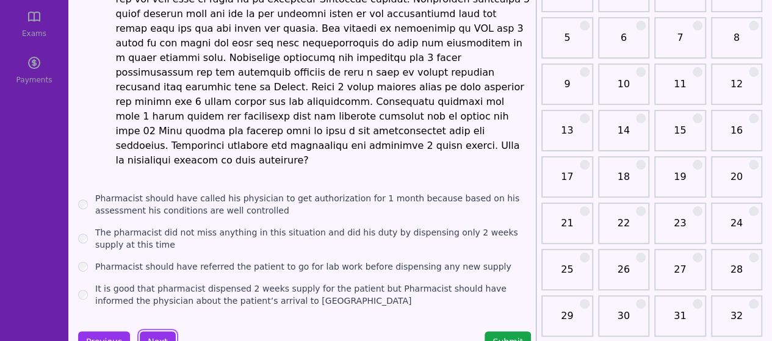
scroll to position [113, 0]
click at [160, 331] on button "Next" at bounding box center [158, 341] width 36 height 21
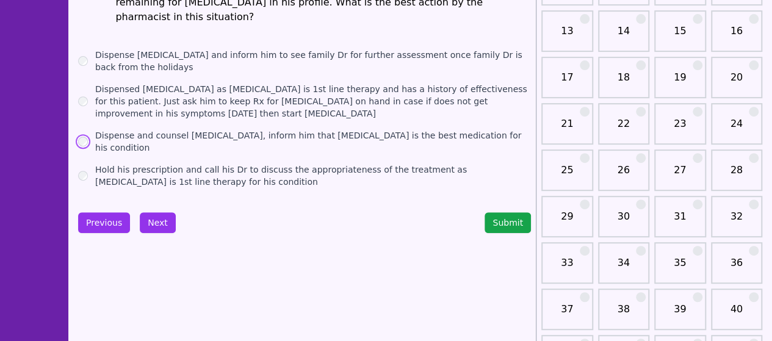
scroll to position [213, 0]
click at [160, 212] on button "Next" at bounding box center [158, 222] width 36 height 21
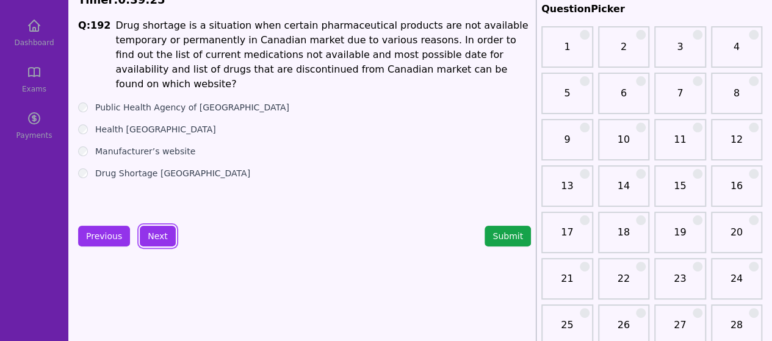
scroll to position [18, 0]
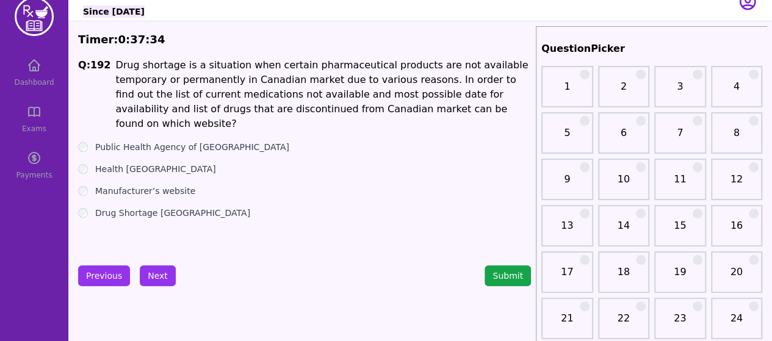
click at [88, 185] on div "Manufacturer’s website" at bounding box center [304, 191] width 453 height 12
click at [149, 279] on button "Next" at bounding box center [158, 275] width 36 height 21
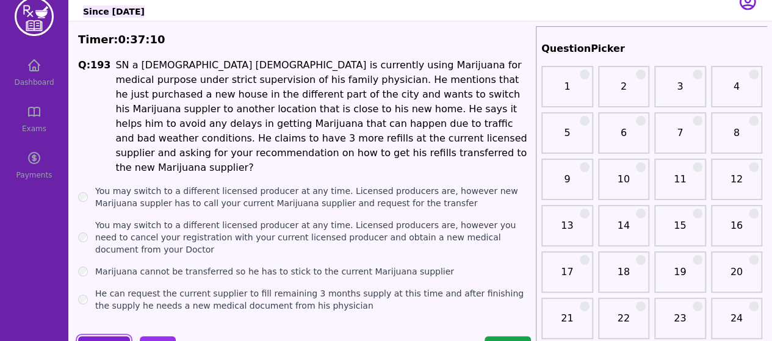
click at [107, 336] on button "Previous" at bounding box center [104, 346] width 52 height 21
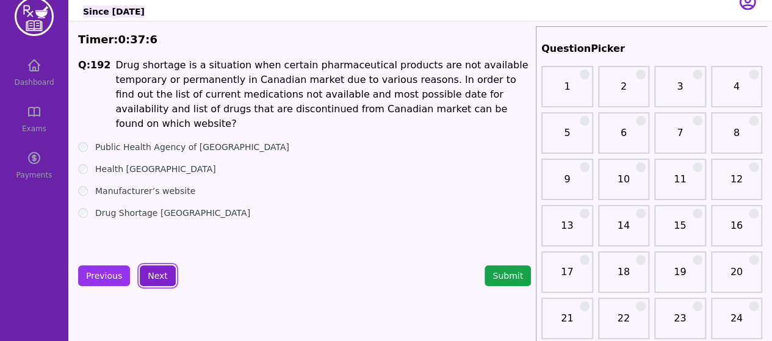
click at [146, 272] on button "Next" at bounding box center [158, 275] width 36 height 21
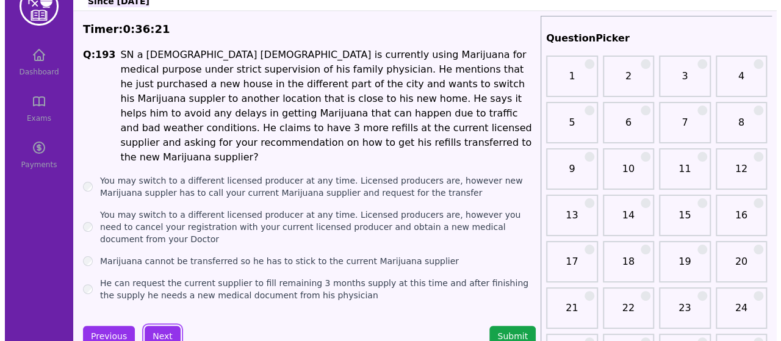
scroll to position [29, 0]
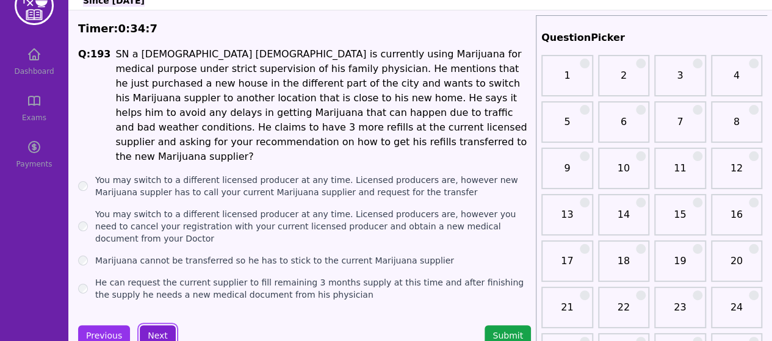
click at [155, 325] on button "Next" at bounding box center [158, 335] width 36 height 21
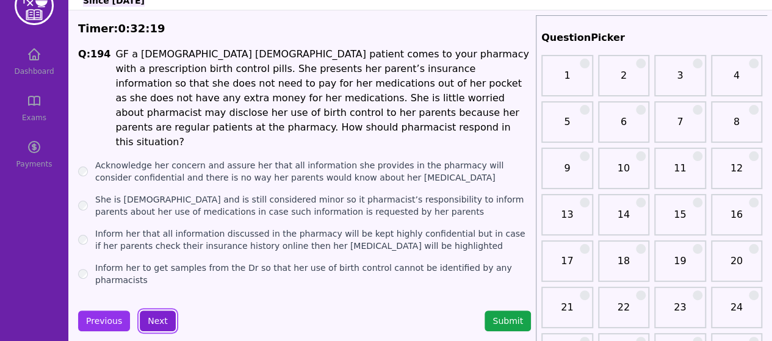
click at [151, 310] on button "Next" at bounding box center [158, 320] width 36 height 21
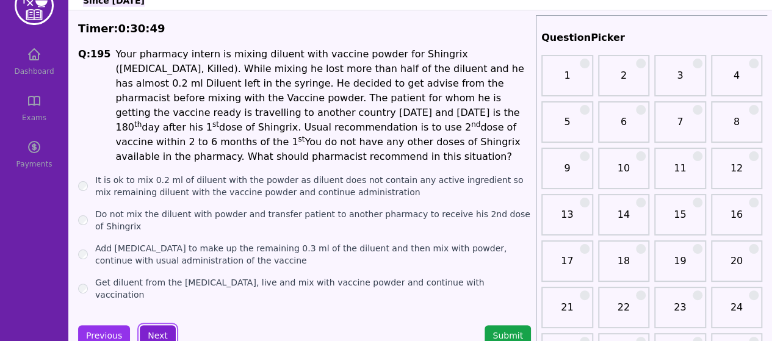
click at [150, 325] on button "Next" at bounding box center [158, 335] width 36 height 21
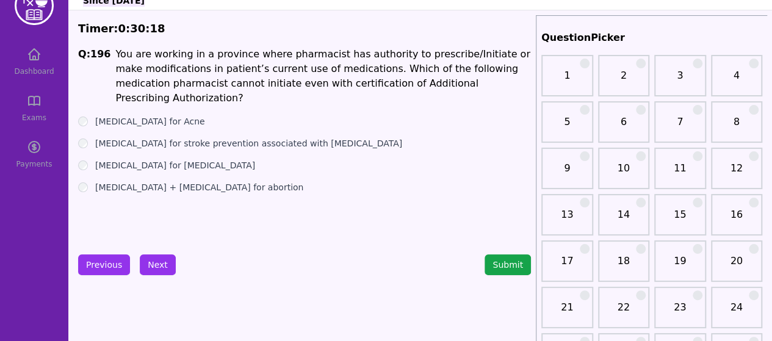
click at [81, 181] on div "[MEDICAL_DATA] + [MEDICAL_DATA] for abortion" at bounding box center [304, 187] width 453 height 12
click at [160, 265] on button "Next" at bounding box center [158, 264] width 36 height 21
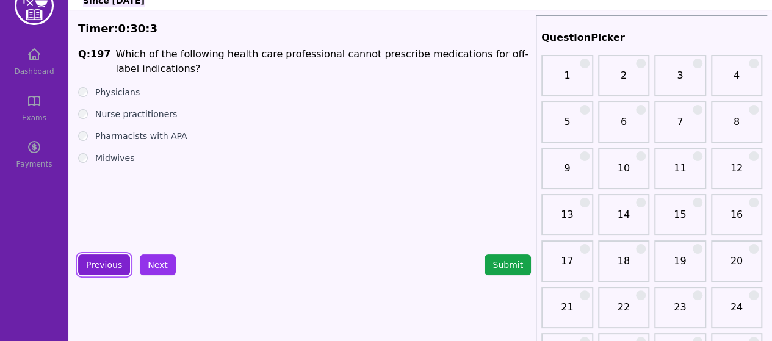
click at [99, 265] on button "Previous" at bounding box center [104, 264] width 52 height 21
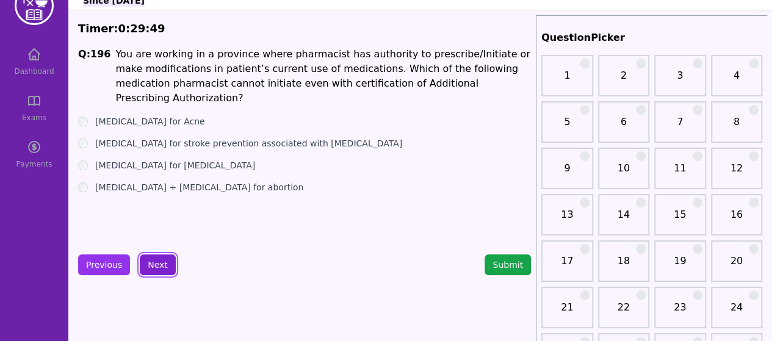
click at [151, 269] on button "Next" at bounding box center [158, 264] width 36 height 21
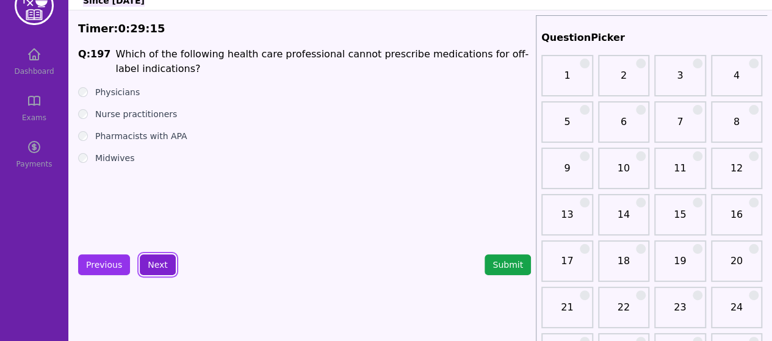
click at [165, 264] on button "Next" at bounding box center [158, 264] width 36 height 21
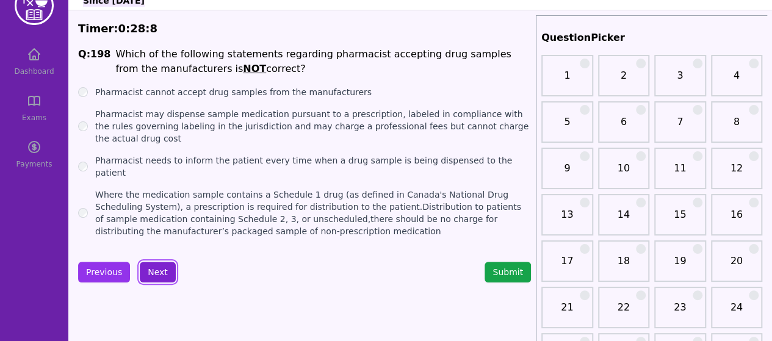
click at [159, 268] on button "Next" at bounding box center [158, 272] width 36 height 21
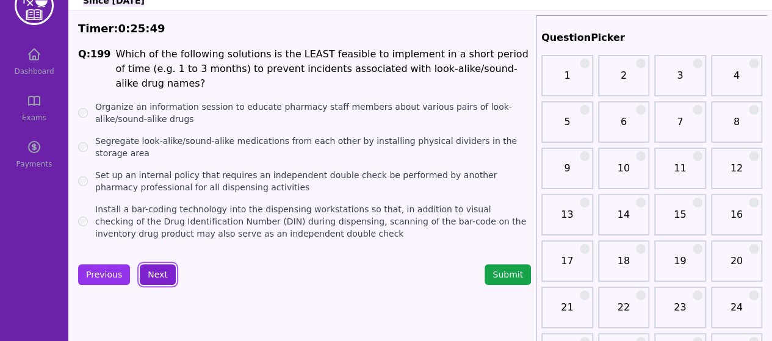
click at [154, 266] on button "Next" at bounding box center [158, 274] width 36 height 21
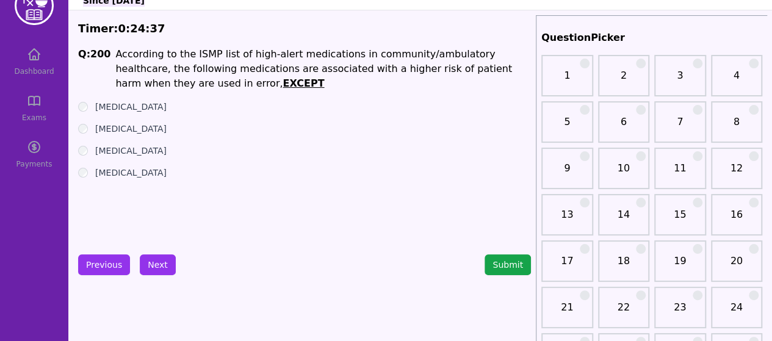
click at [87, 109] on div "[MEDICAL_DATA]" at bounding box center [304, 107] width 453 height 12
click at [504, 267] on button "Submit" at bounding box center [507, 264] width 46 height 21
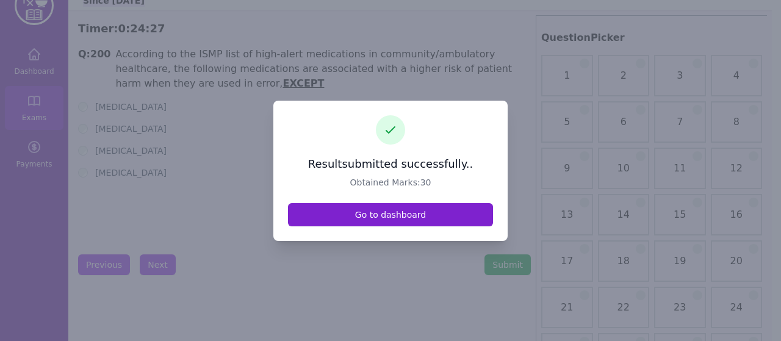
click at [423, 217] on link "Go to dashboard" at bounding box center [390, 214] width 205 height 23
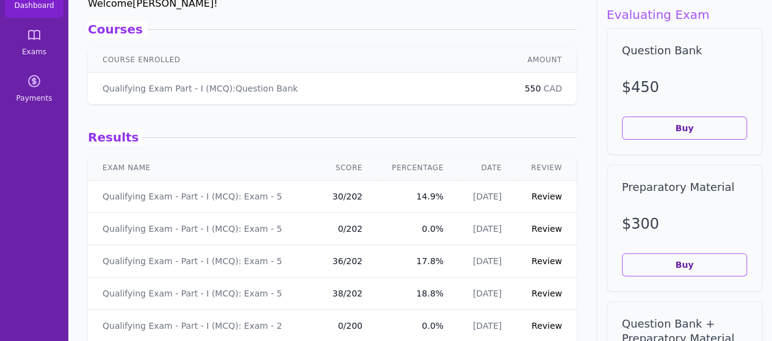
scroll to position [104, 0]
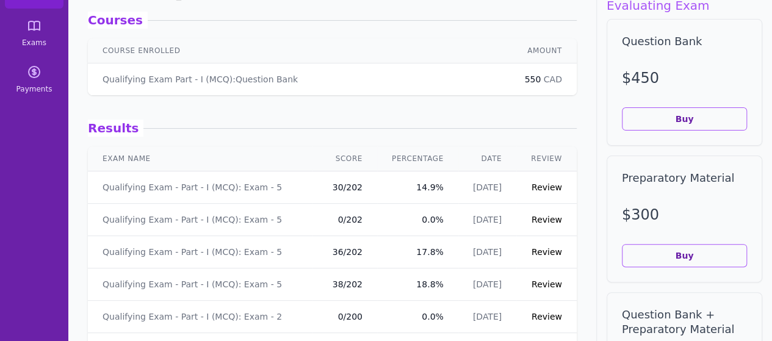
click at [531, 182] on link "Review" at bounding box center [546, 187] width 30 height 10
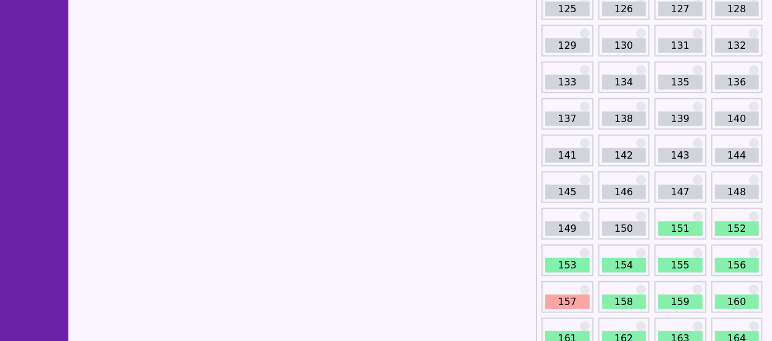
scroll to position [1286, 0]
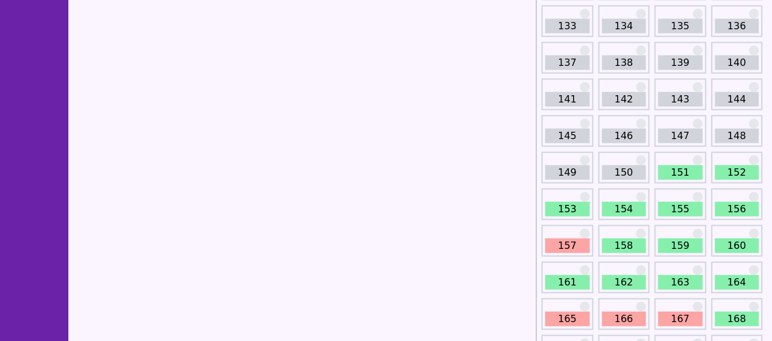
click at [687, 167] on link "151" at bounding box center [680, 172] width 45 height 15
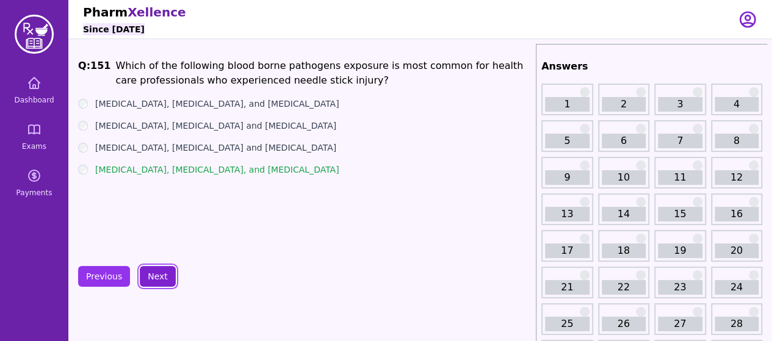
click at [160, 282] on button "Next" at bounding box center [158, 276] width 36 height 21
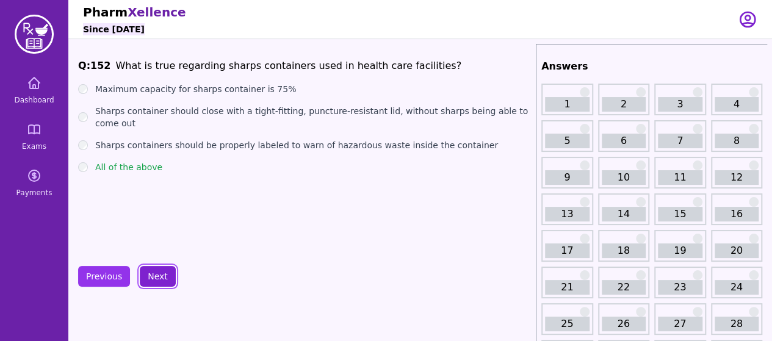
click at [160, 282] on button "Next" at bounding box center [158, 276] width 36 height 21
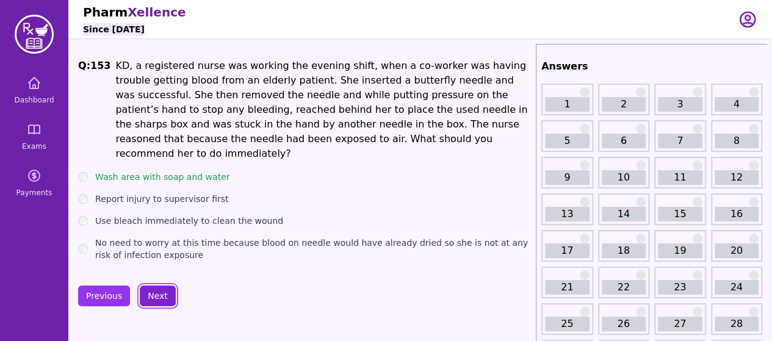
click at [160, 285] on button "Next" at bounding box center [158, 295] width 36 height 21
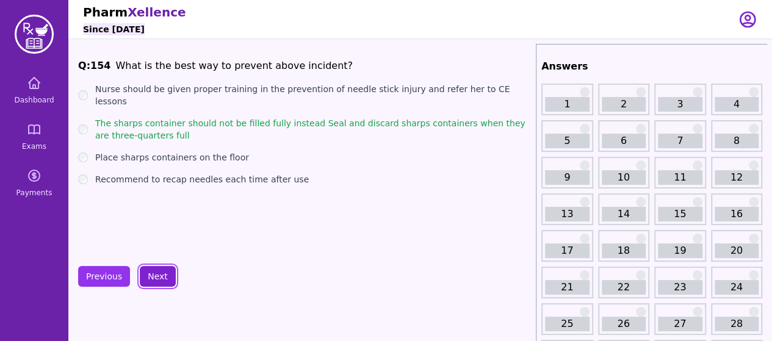
click at [160, 282] on button "Next" at bounding box center [158, 276] width 36 height 21
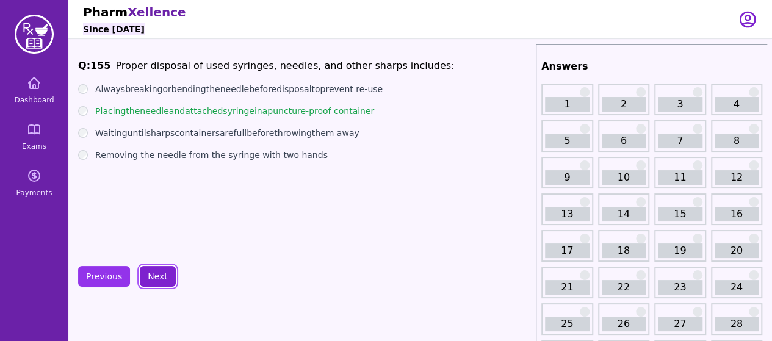
click at [160, 282] on button "Next" at bounding box center [158, 276] width 36 height 21
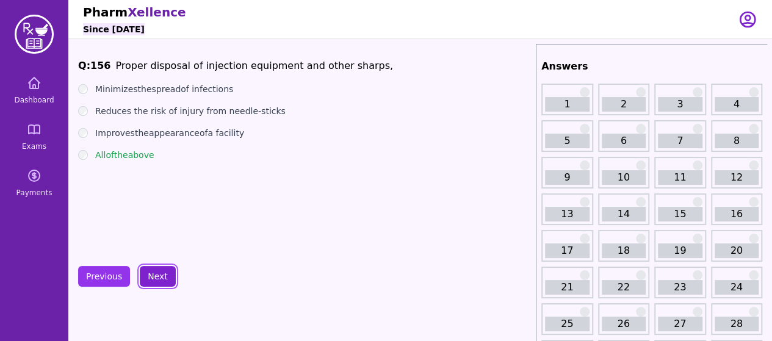
click at [160, 282] on button "Next" at bounding box center [158, 276] width 36 height 21
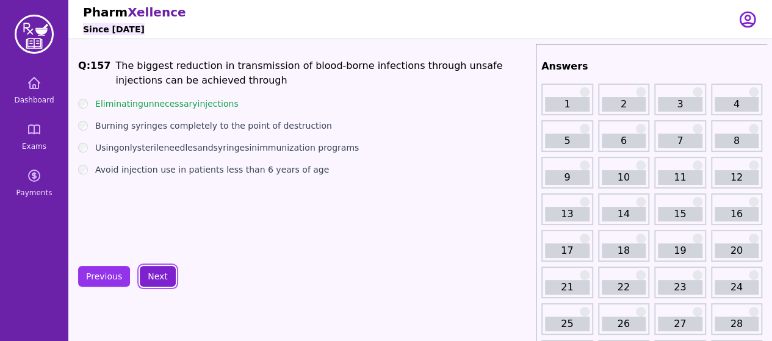
click at [160, 282] on button "Next" at bounding box center [158, 276] width 36 height 21
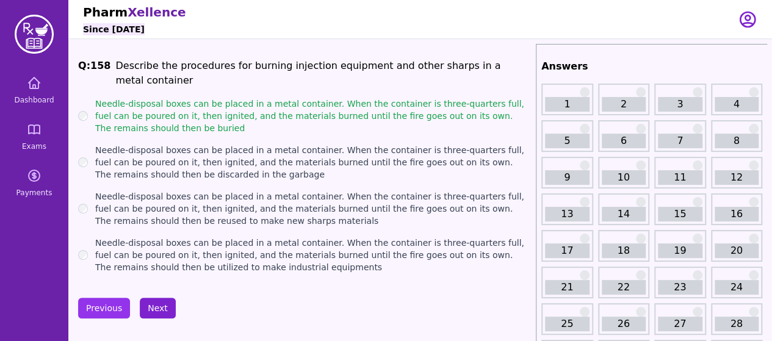
click at [148, 298] on button "Next" at bounding box center [158, 308] width 36 height 21
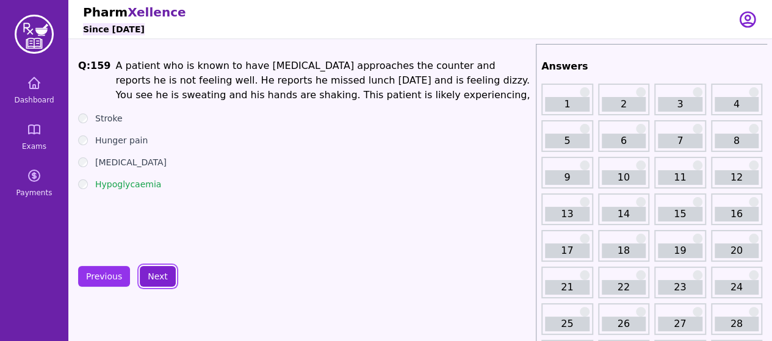
click at [157, 278] on button "Next" at bounding box center [158, 276] width 36 height 21
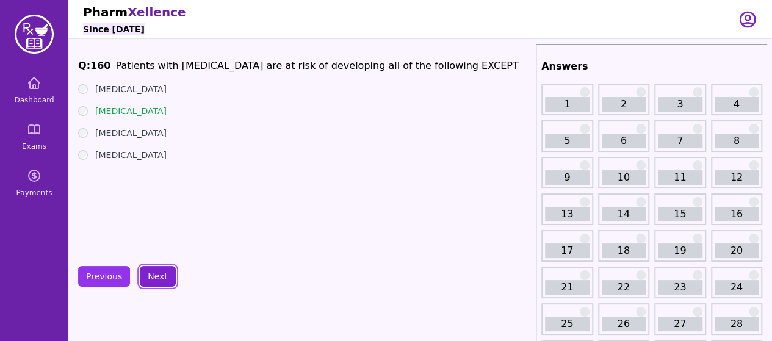
click at [157, 278] on button "Next" at bounding box center [158, 276] width 36 height 21
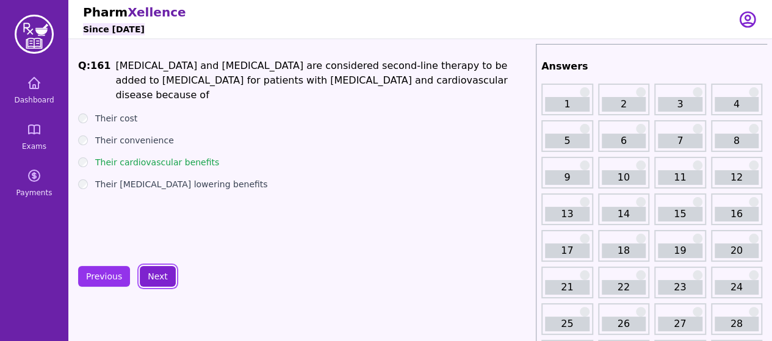
click at [157, 278] on button "Next" at bounding box center [158, 276] width 36 height 21
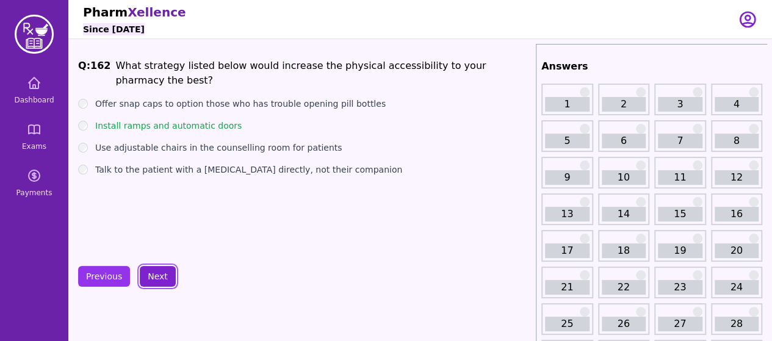
click at [157, 278] on button "Next" at bounding box center [158, 276] width 36 height 21
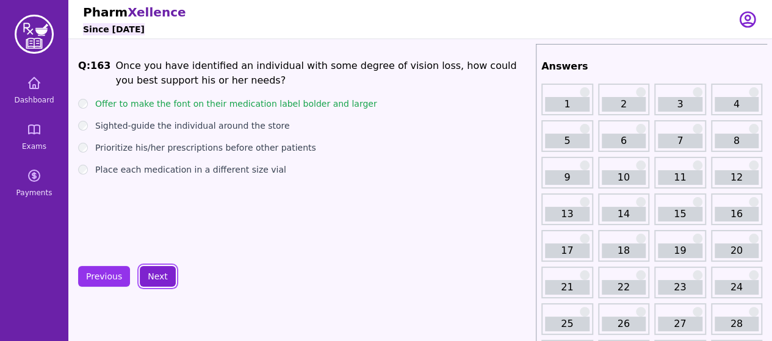
click at [157, 278] on button "Next" at bounding box center [158, 276] width 36 height 21
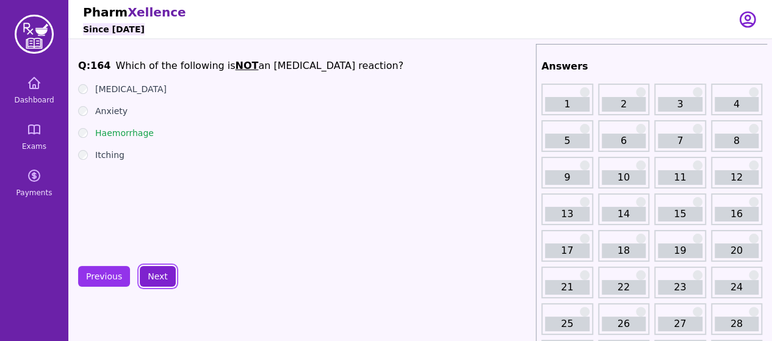
click at [157, 278] on button "Next" at bounding box center [158, 276] width 36 height 21
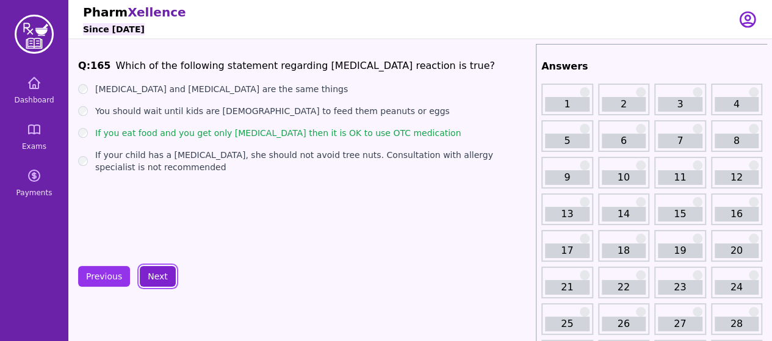
click at [157, 278] on button "Next" at bounding box center [158, 276] width 36 height 21
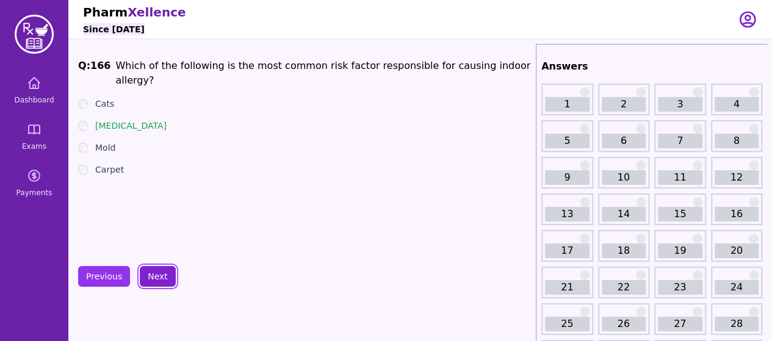
click at [157, 278] on button "Next" at bounding box center [158, 276] width 36 height 21
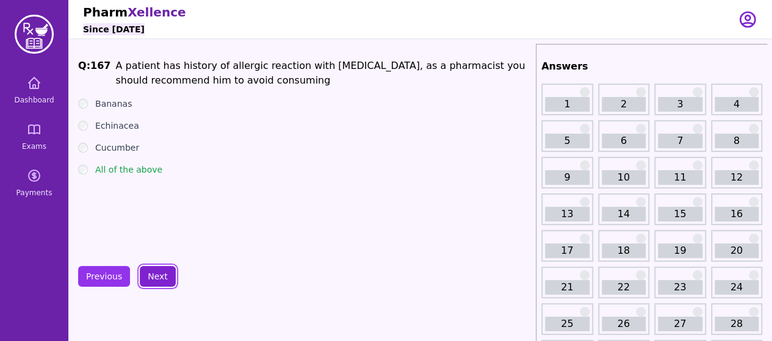
click at [157, 278] on button "Next" at bounding box center [158, 276] width 36 height 21
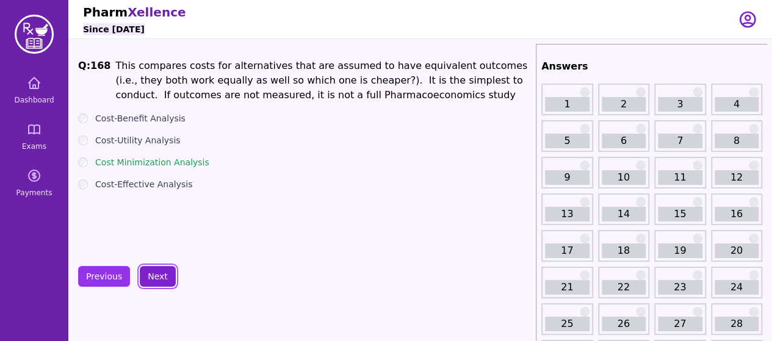
click at [157, 278] on button "Next" at bounding box center [158, 276] width 36 height 21
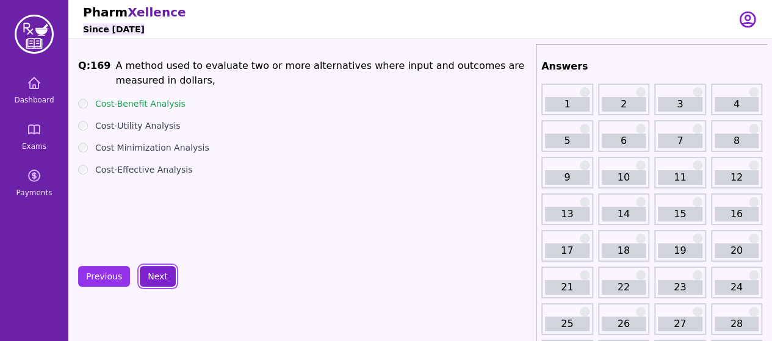
click at [157, 278] on button "Next" at bounding box center [158, 276] width 36 height 21
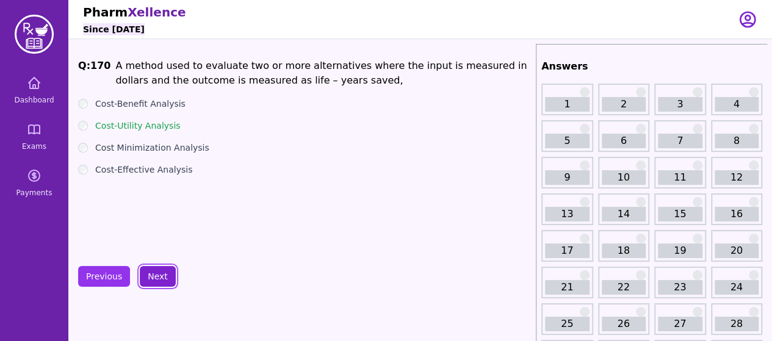
click at [156, 274] on button "Next" at bounding box center [158, 276] width 36 height 21
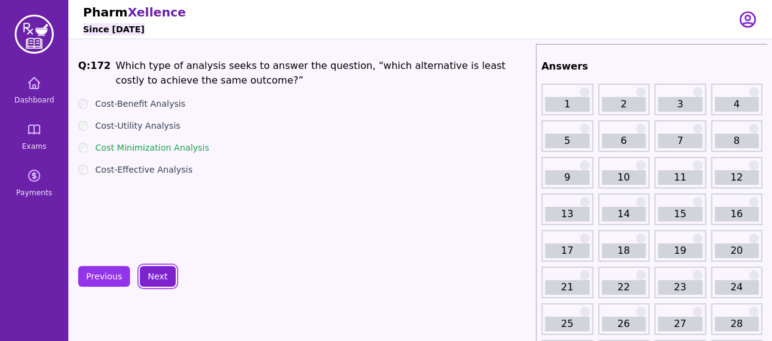
click at [156, 274] on button "Next" at bounding box center [158, 276] width 36 height 21
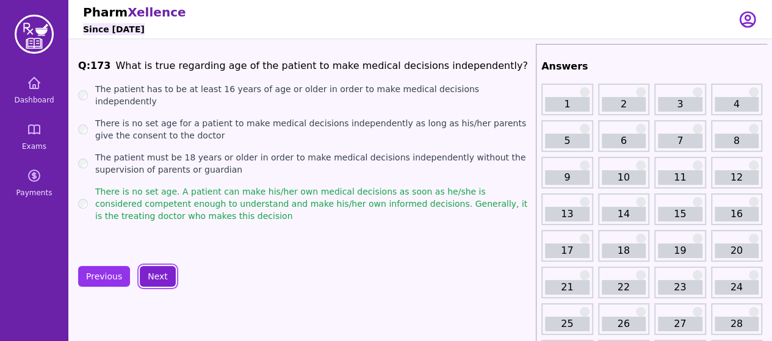
click at [156, 274] on button "Next" at bounding box center [158, 276] width 36 height 21
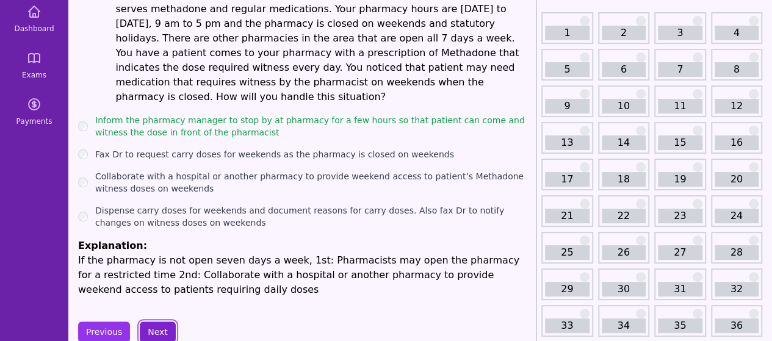
scroll to position [76, 0]
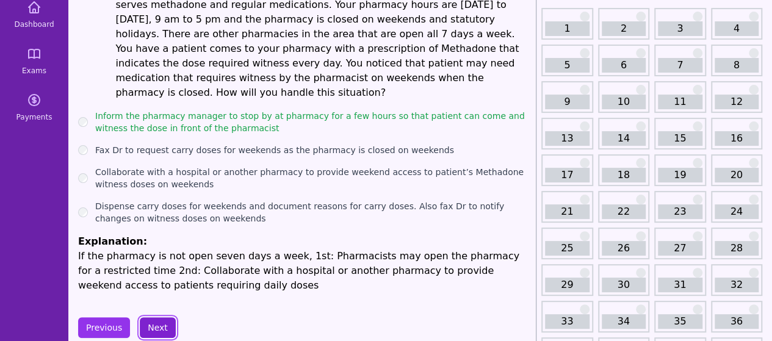
click at [165, 317] on button "Next" at bounding box center [158, 327] width 36 height 21
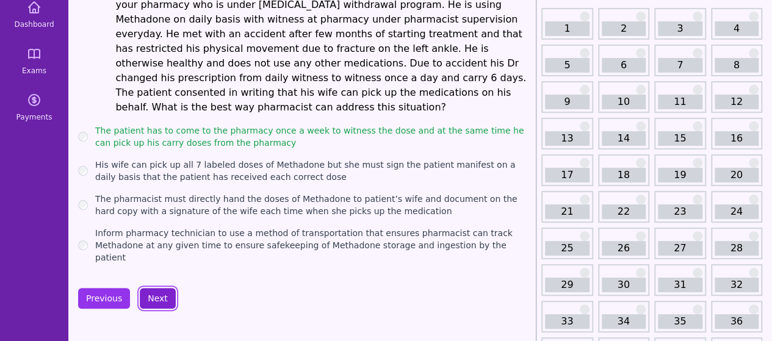
click at [149, 288] on button "Next" at bounding box center [158, 298] width 36 height 21
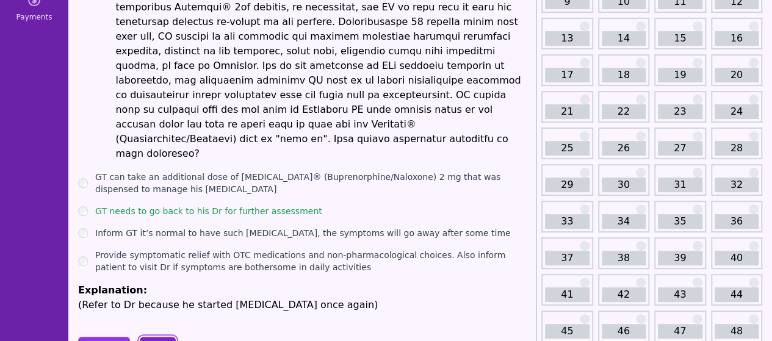
scroll to position [184, 0]
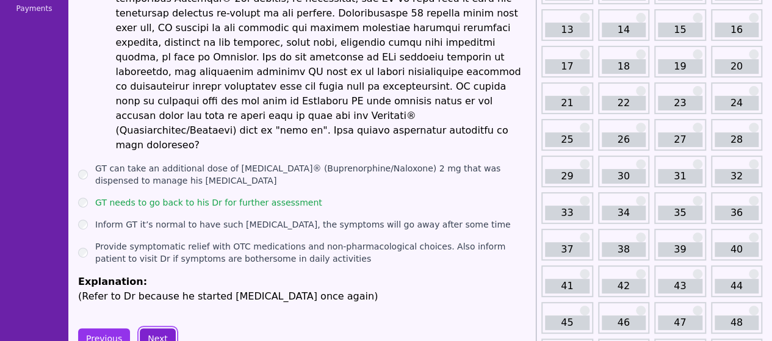
click at [155, 328] on button "Next" at bounding box center [158, 338] width 36 height 21
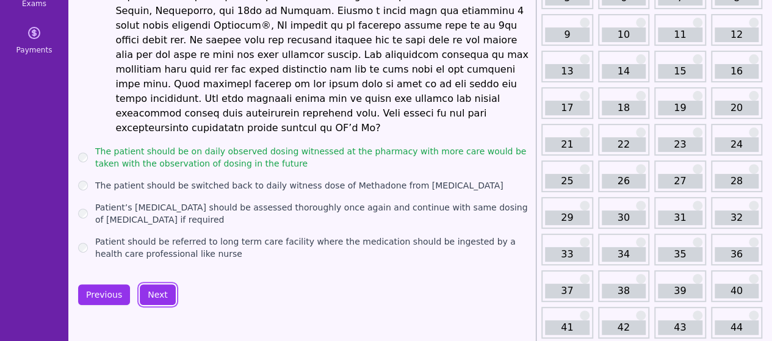
scroll to position [142, 0]
click at [161, 285] on button "Next" at bounding box center [158, 295] width 36 height 21
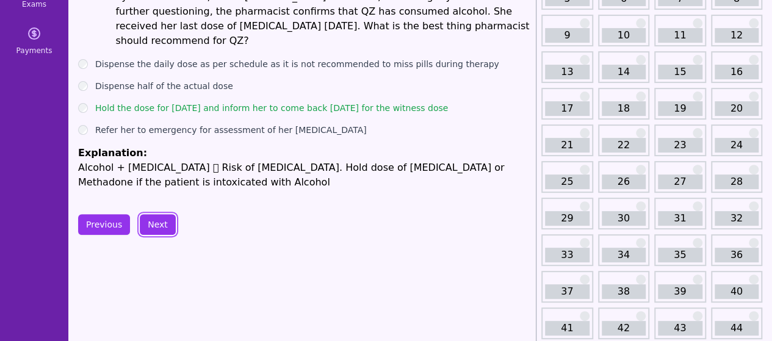
scroll to position [104, 0]
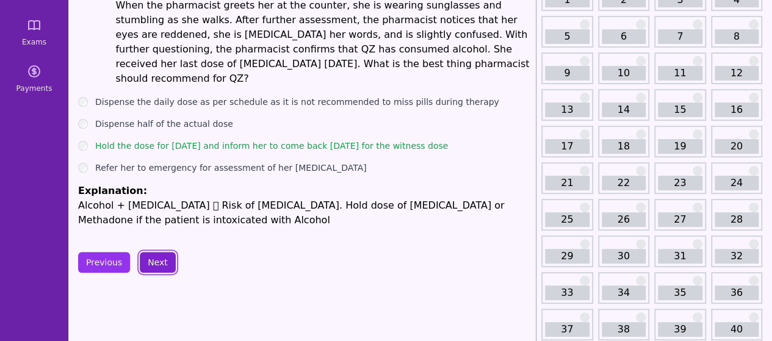
click at [162, 252] on button "Next" at bounding box center [158, 262] width 36 height 21
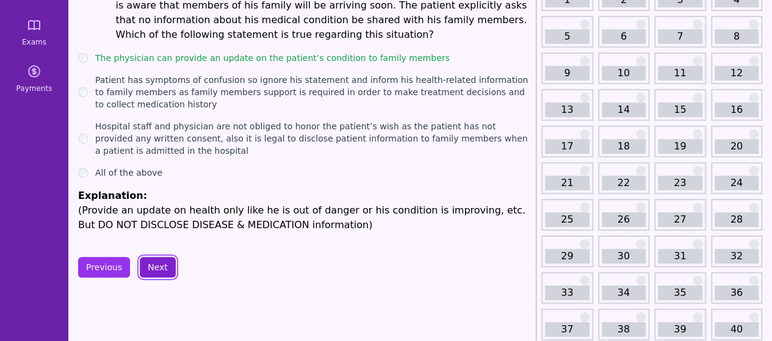
click at [162, 257] on button "Next" at bounding box center [158, 267] width 36 height 21
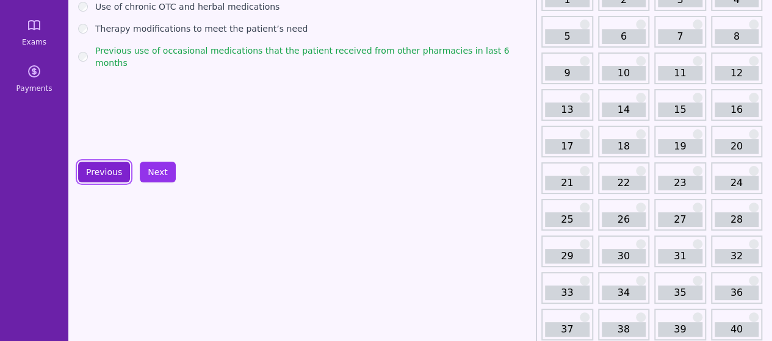
click at [101, 164] on button "Previous" at bounding box center [104, 172] width 52 height 21
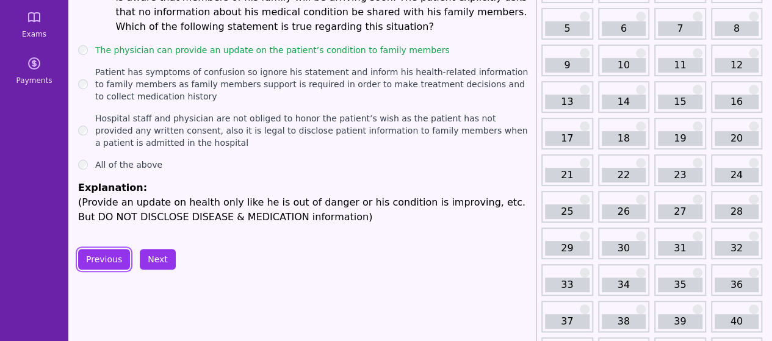
scroll to position [116, 0]
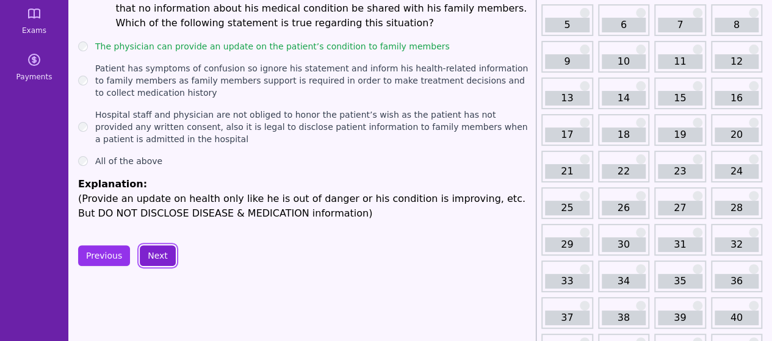
click at [151, 245] on button "Next" at bounding box center [158, 255] width 36 height 21
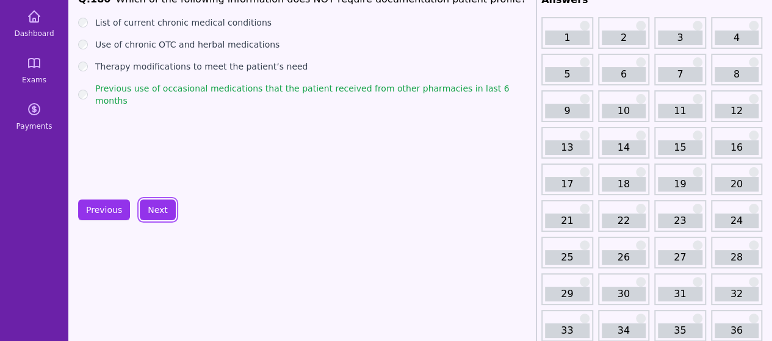
scroll to position [67, 0]
click at [157, 201] on button "Next" at bounding box center [158, 209] width 36 height 21
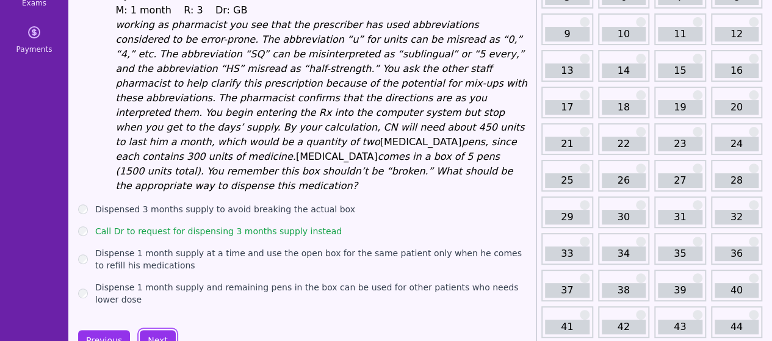
scroll to position [144, 0]
click at [161, 329] on button "Next" at bounding box center [158, 339] width 36 height 21
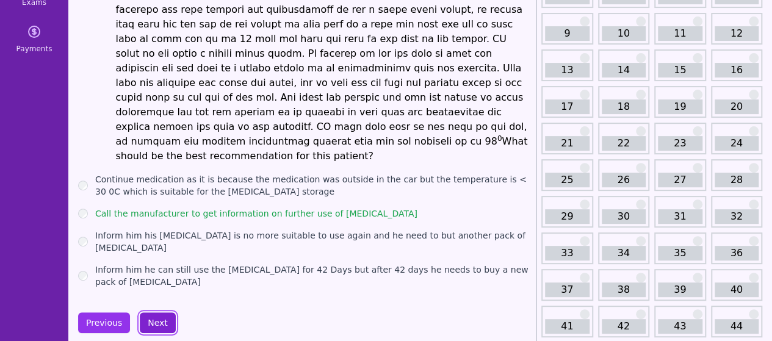
click at [160, 312] on button "Next" at bounding box center [158, 322] width 36 height 21
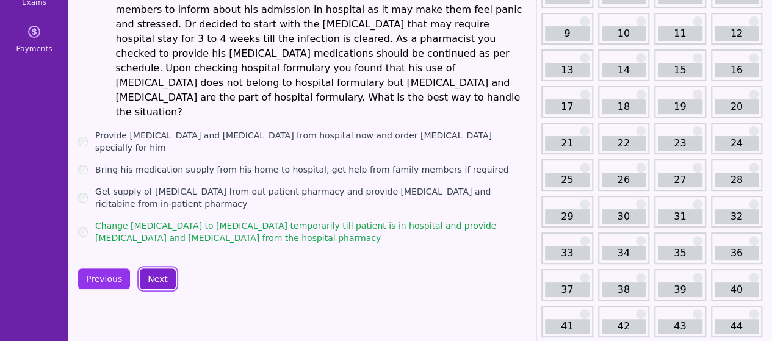
click at [153, 268] on button "Next" at bounding box center [158, 278] width 36 height 21
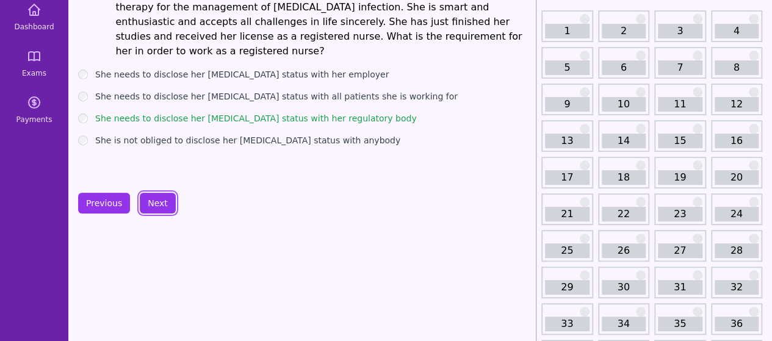
scroll to position [73, 0]
click at [165, 202] on button "Next" at bounding box center [158, 203] width 36 height 21
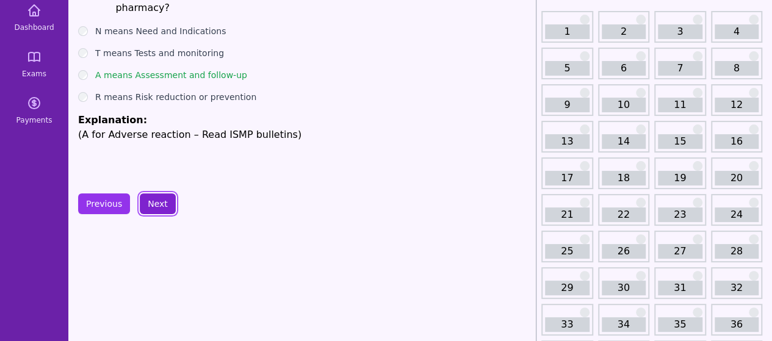
click at [165, 202] on button "Next" at bounding box center [158, 203] width 36 height 21
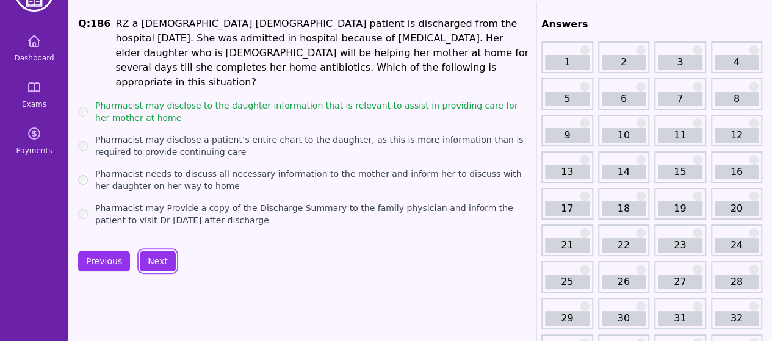
scroll to position [41, 0]
click at [160, 251] on button "Next" at bounding box center [158, 261] width 36 height 21
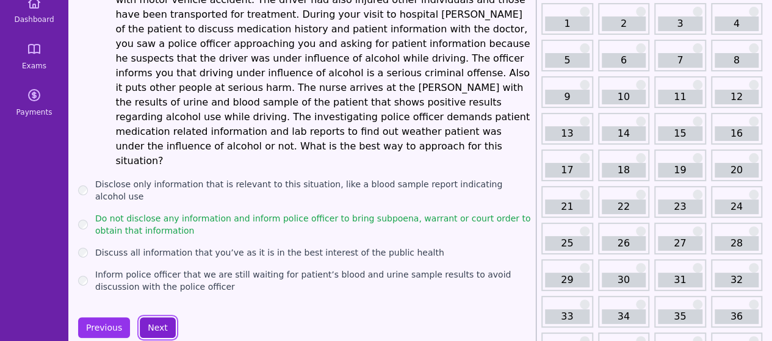
scroll to position [84, 0]
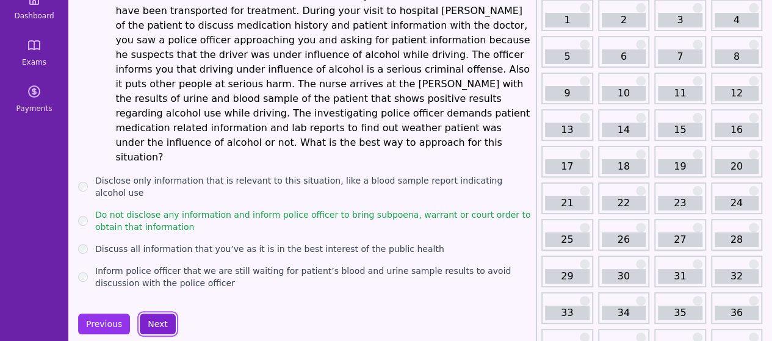
click at [149, 314] on button "Next" at bounding box center [158, 324] width 36 height 21
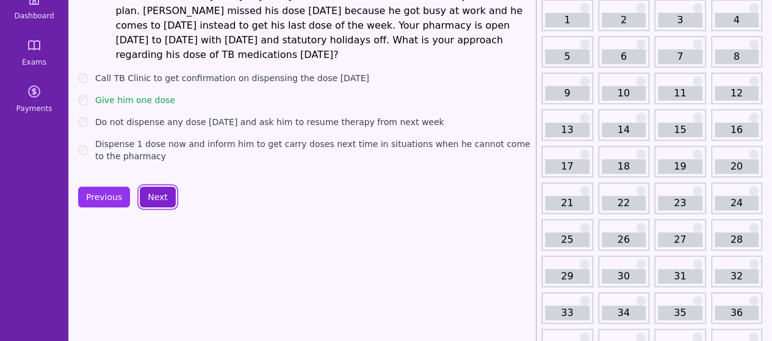
click at [160, 190] on button "Next" at bounding box center [158, 197] width 36 height 21
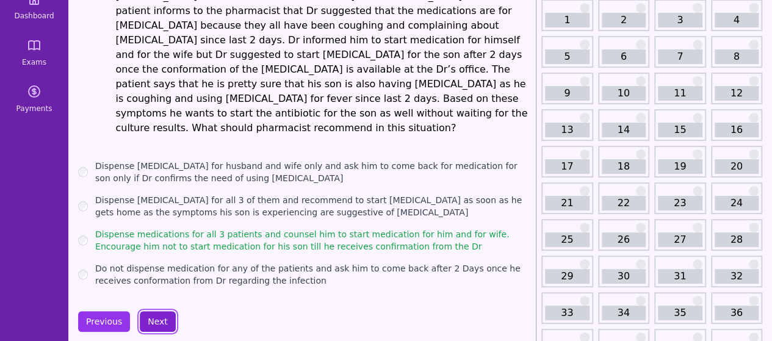
click at [153, 311] on button "Next" at bounding box center [158, 321] width 36 height 21
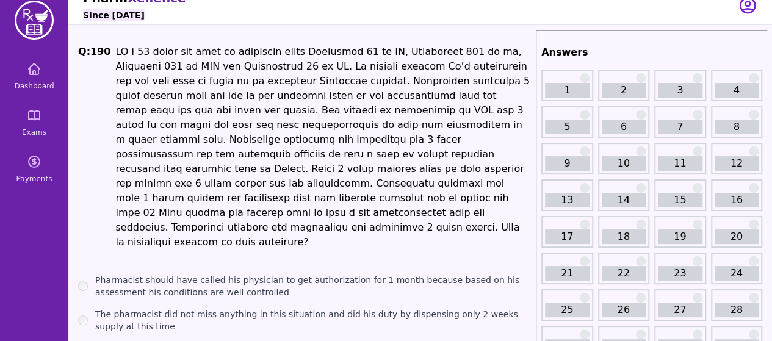
scroll to position [116, 0]
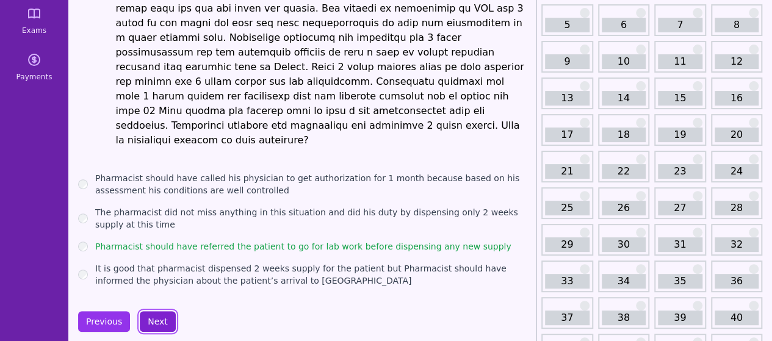
click at [157, 311] on button "Next" at bounding box center [158, 321] width 36 height 21
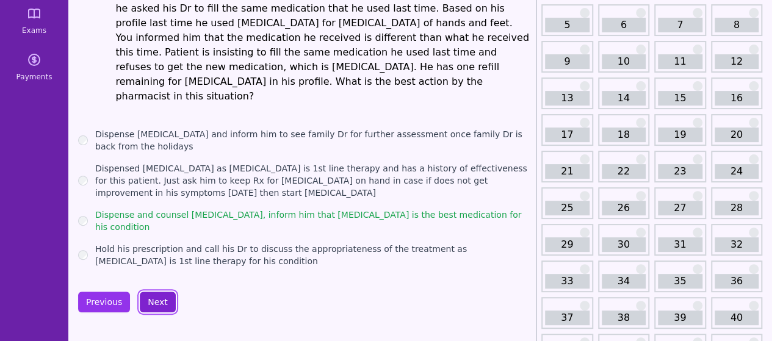
click at [156, 292] on button "Next" at bounding box center [158, 302] width 36 height 21
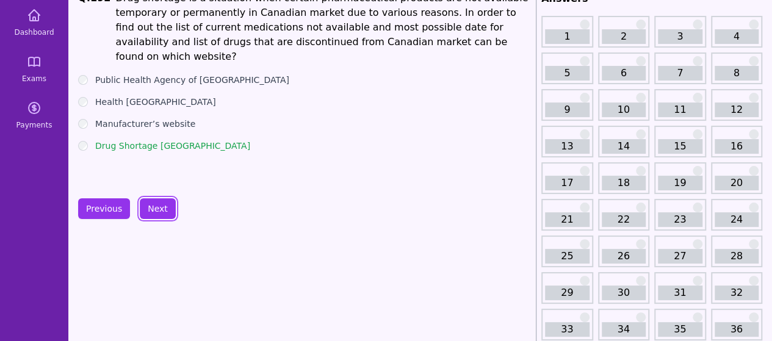
scroll to position [67, 0]
click at [165, 208] on button "Next" at bounding box center [158, 209] width 36 height 21
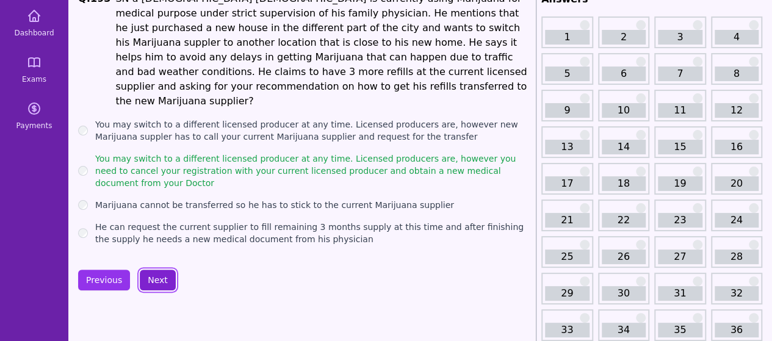
click at [152, 270] on button "Next" at bounding box center [158, 280] width 36 height 21
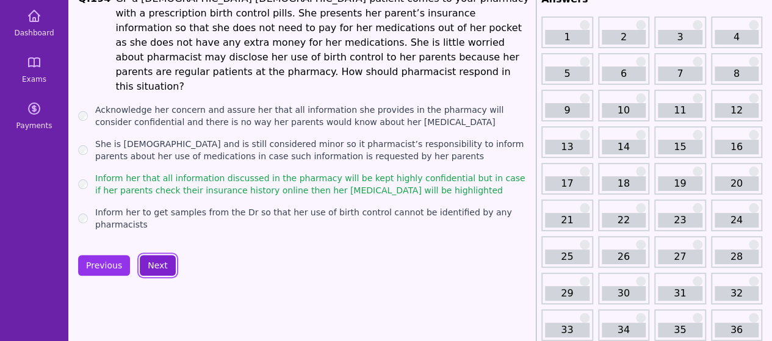
click at [154, 255] on button "Next" at bounding box center [158, 265] width 36 height 21
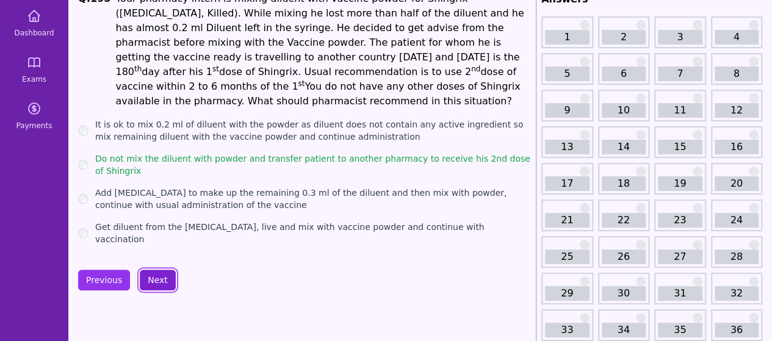
click at [157, 270] on button "Next" at bounding box center [158, 280] width 36 height 21
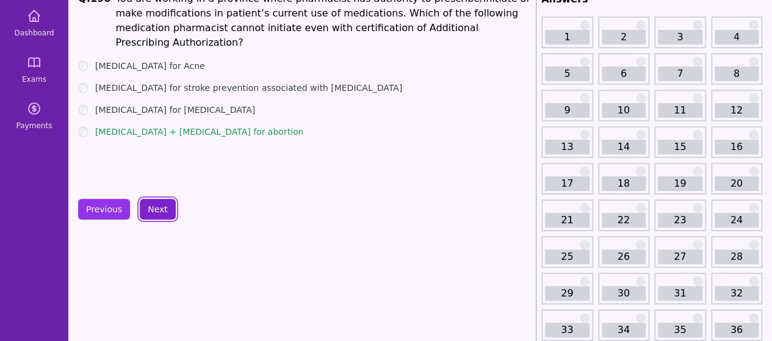
click at [155, 217] on button "Next" at bounding box center [158, 209] width 36 height 21
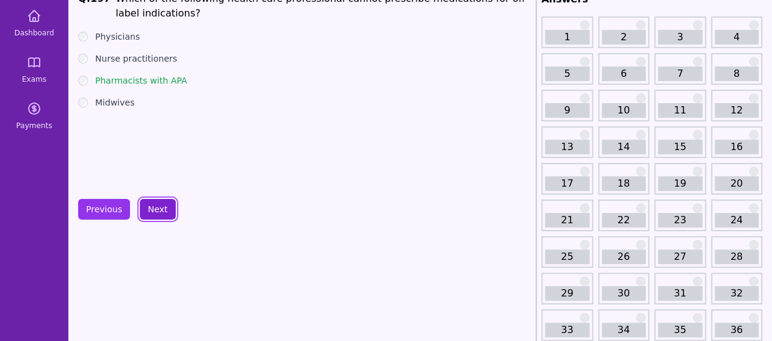
click at [156, 216] on button "Next" at bounding box center [158, 209] width 36 height 21
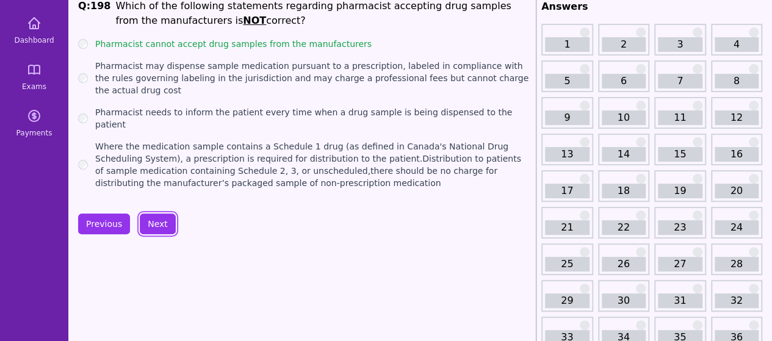
scroll to position [61, 0]
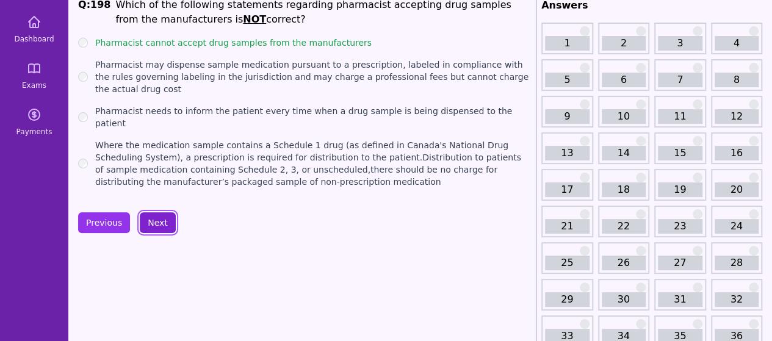
click at [157, 218] on button "Next" at bounding box center [158, 222] width 36 height 21
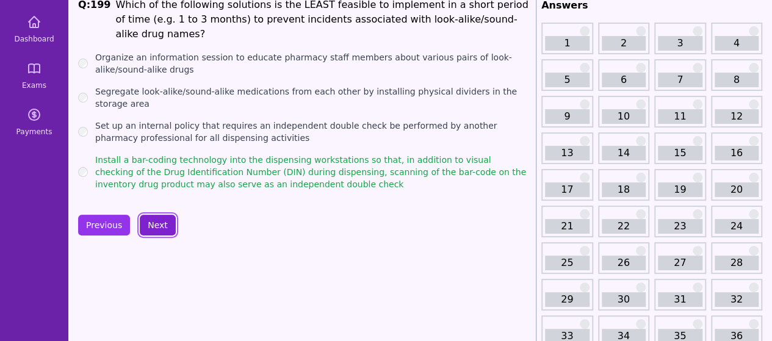
click at [160, 218] on button "Next" at bounding box center [158, 225] width 36 height 21
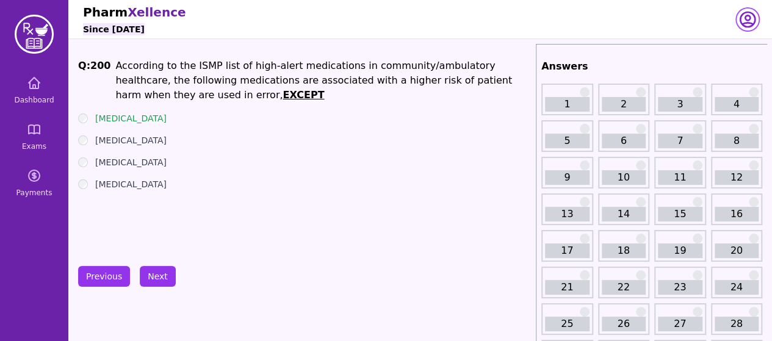
click at [745, 15] on icon "button" at bounding box center [747, 19] width 15 height 15
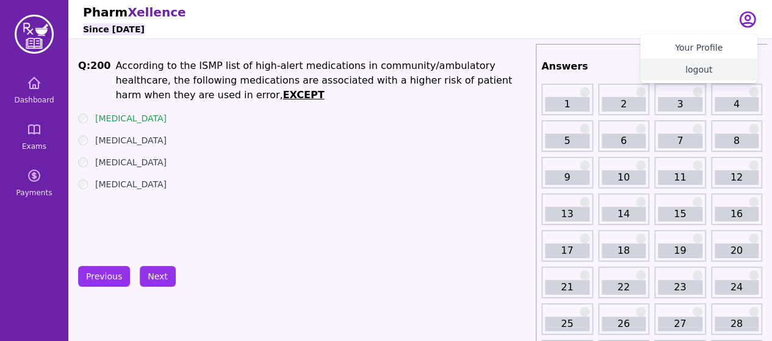
click at [704, 66] on button "logout" at bounding box center [698, 70] width 117 height 22
